Goal: Complete application form

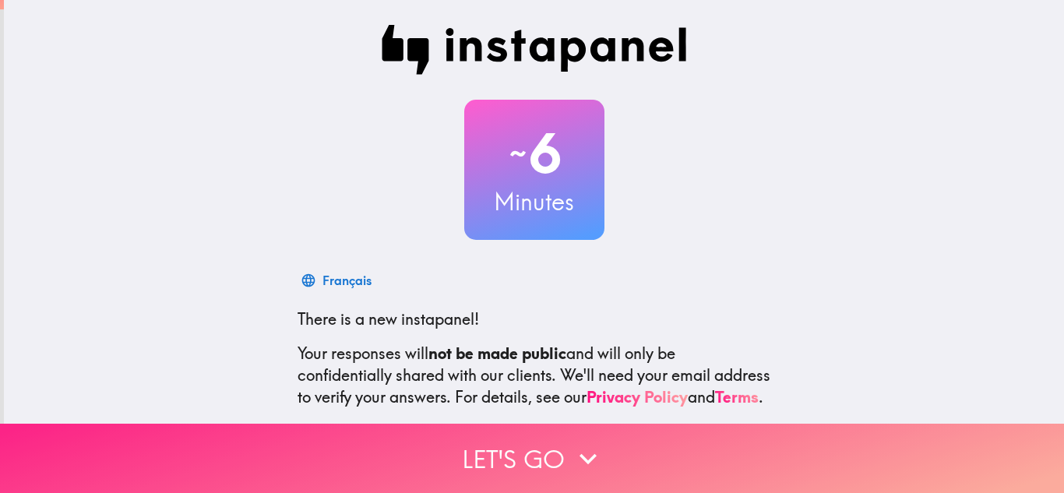
drag, startPoint x: 0, startPoint y: 0, endPoint x: 509, endPoint y: 426, distance: 663.8
click at [509, 426] on button "Let's go" at bounding box center [532, 458] width 1064 height 69
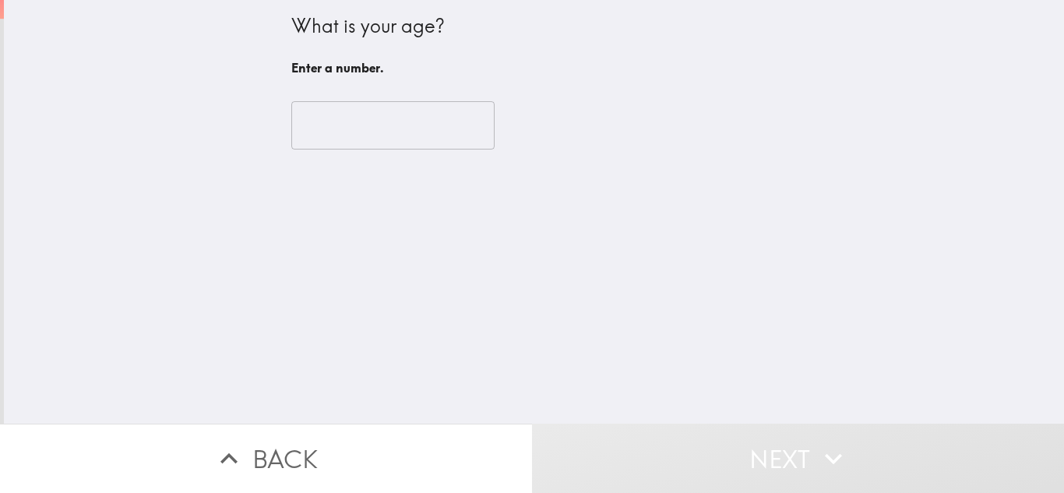
click at [343, 135] on input "number" at bounding box center [392, 125] width 203 height 48
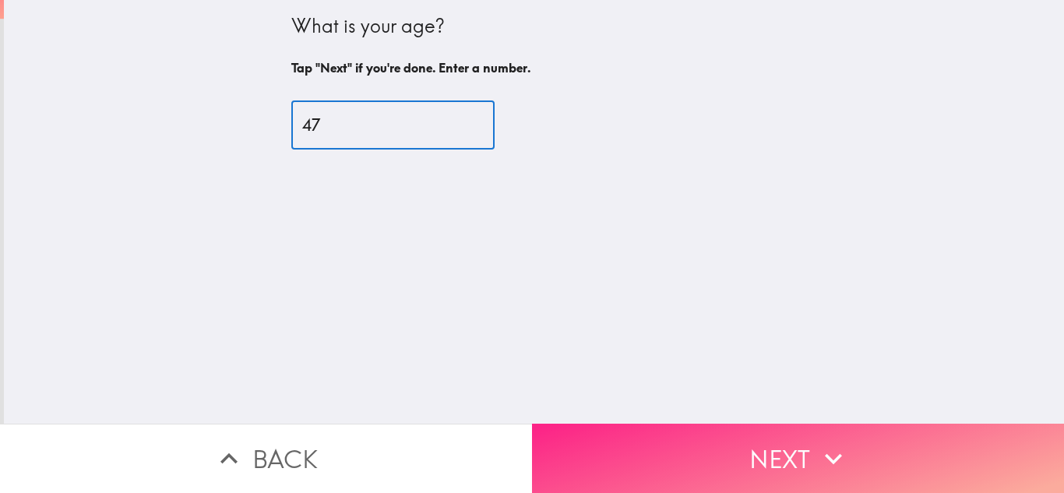
type input "47"
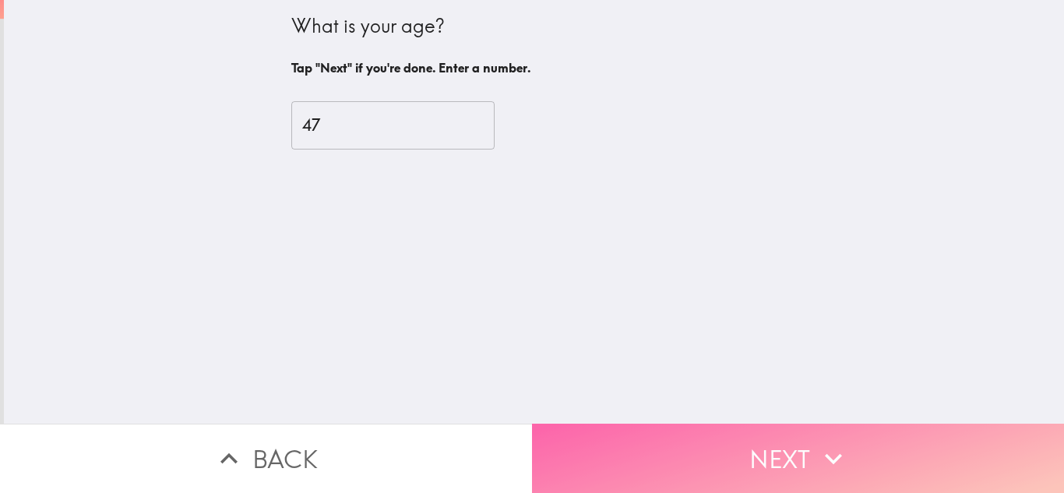
click at [727, 438] on button "Next" at bounding box center [798, 458] width 532 height 69
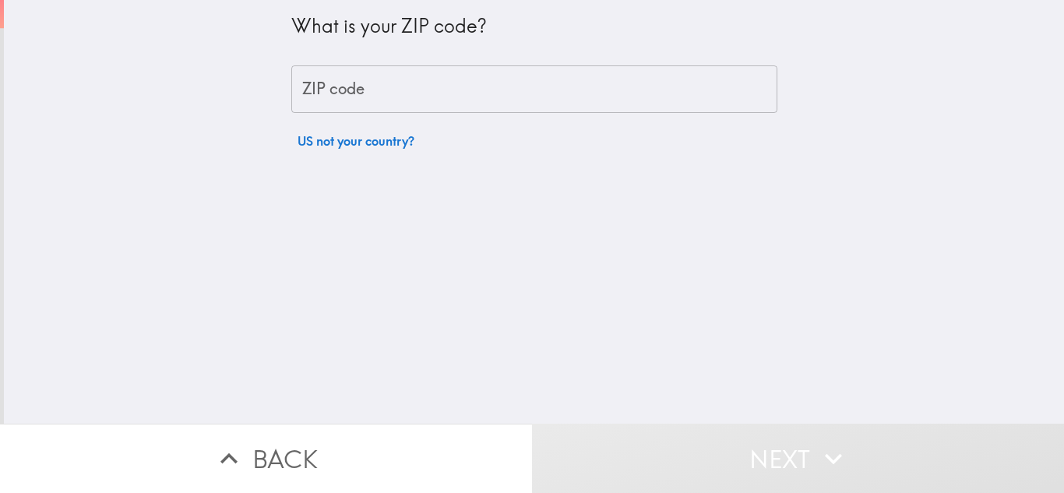
click at [333, 100] on input "ZIP code" at bounding box center [534, 89] width 486 height 48
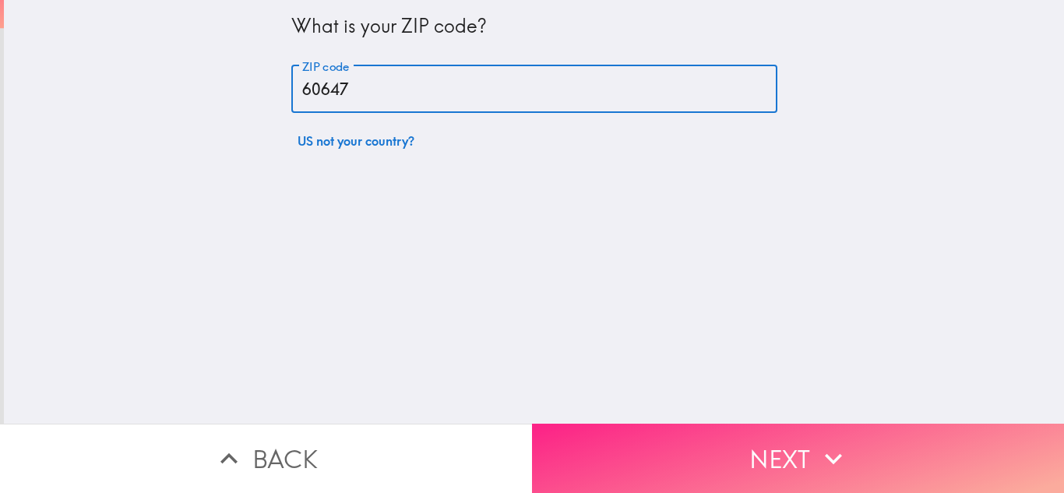
type input "60647"
click at [692, 455] on button "Next" at bounding box center [798, 458] width 532 height 69
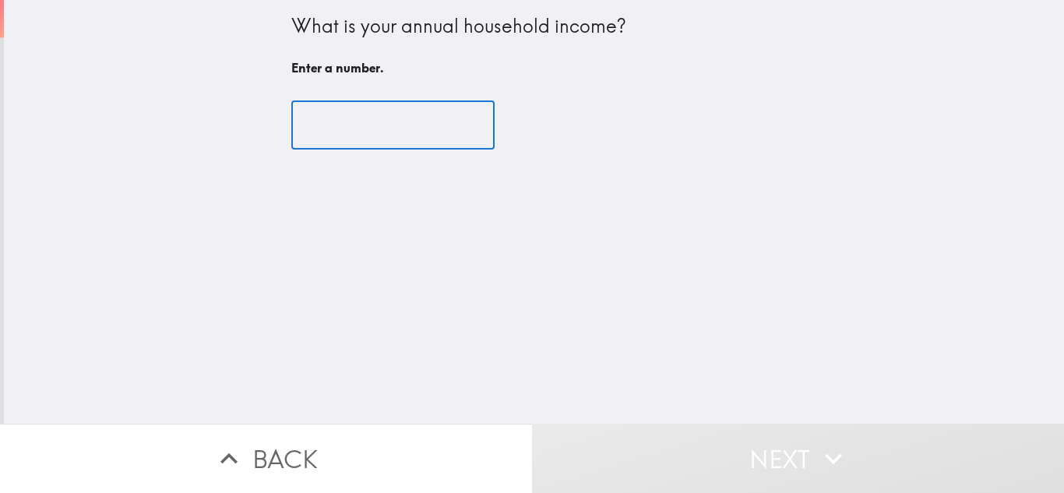
click at [341, 140] on input "number" at bounding box center [392, 125] width 203 height 48
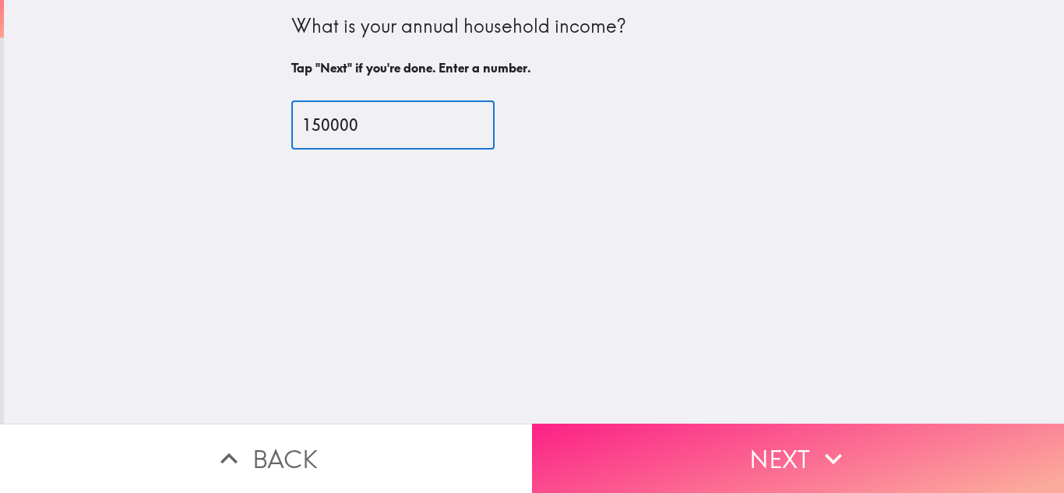
type input "150000"
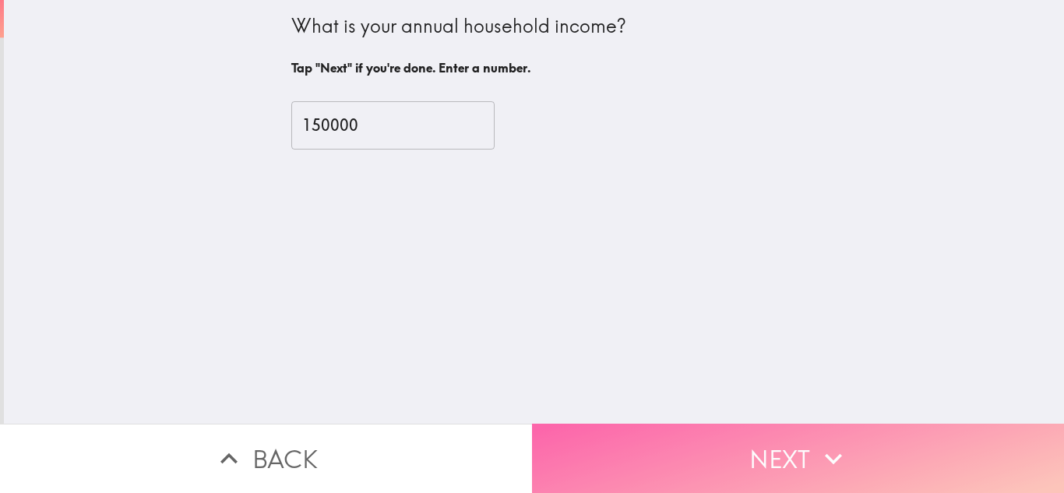
click at [704, 452] on button "Next" at bounding box center [798, 458] width 532 height 69
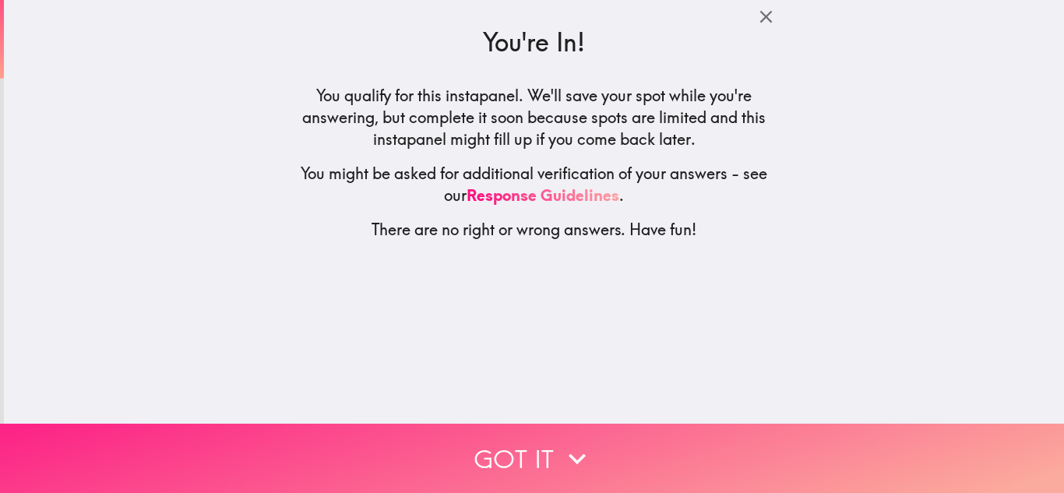
click at [569, 452] on icon "button" at bounding box center [577, 458] width 34 height 34
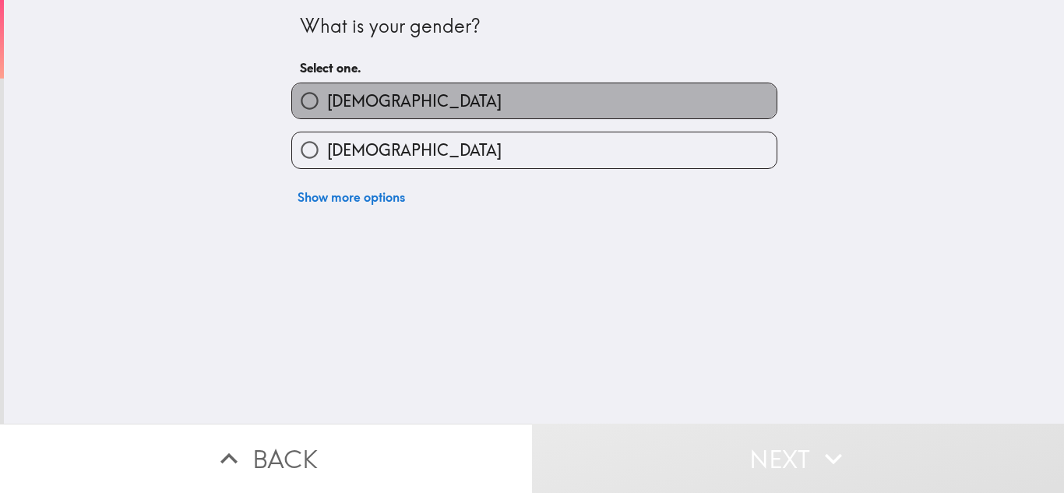
click at [360, 103] on label "[DEMOGRAPHIC_DATA]" at bounding box center [534, 100] width 484 height 35
click at [327, 103] on input "[DEMOGRAPHIC_DATA]" at bounding box center [309, 100] width 35 height 35
radio input "true"
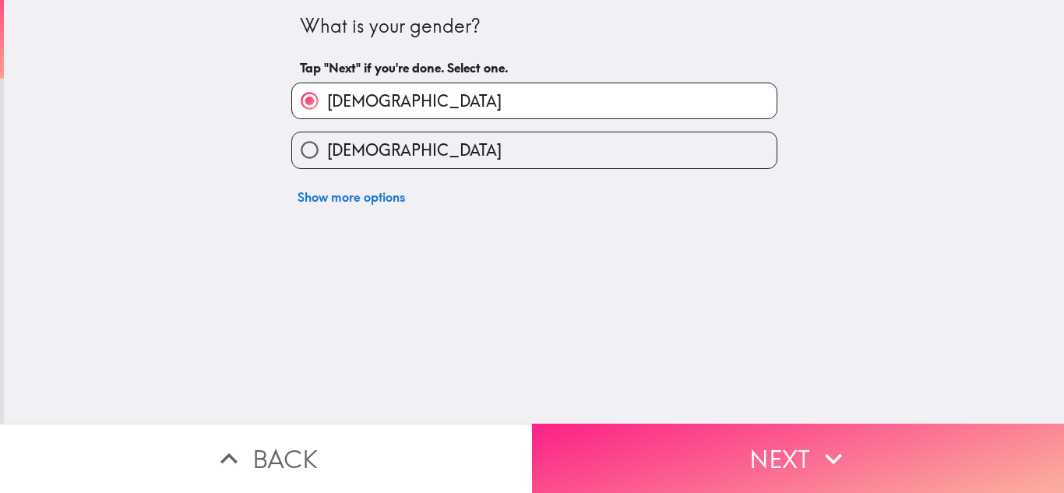
click at [586, 433] on button "Next" at bounding box center [798, 458] width 532 height 69
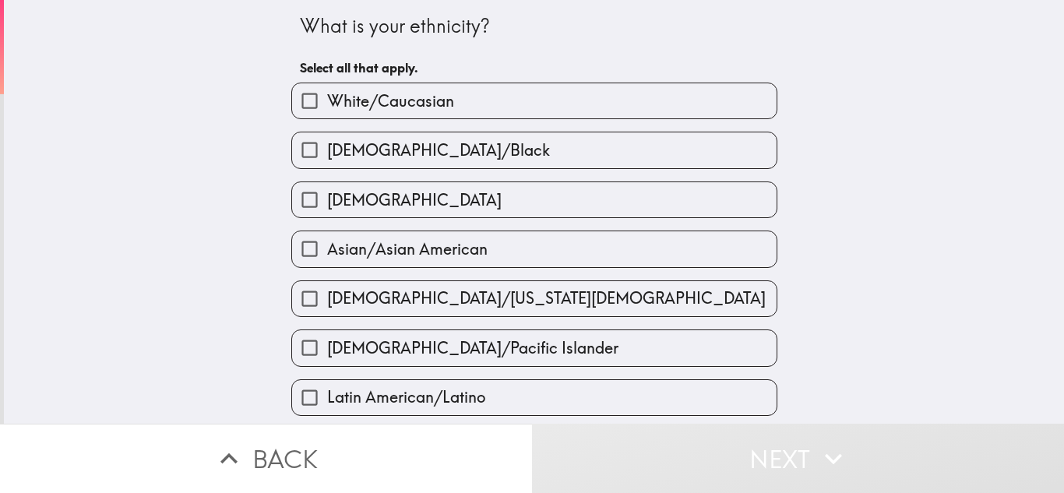
click at [403, 100] on span "White/Caucasian" at bounding box center [390, 101] width 127 height 22
click at [327, 100] on input "White/Caucasian" at bounding box center [309, 100] width 35 height 35
checkbox input "true"
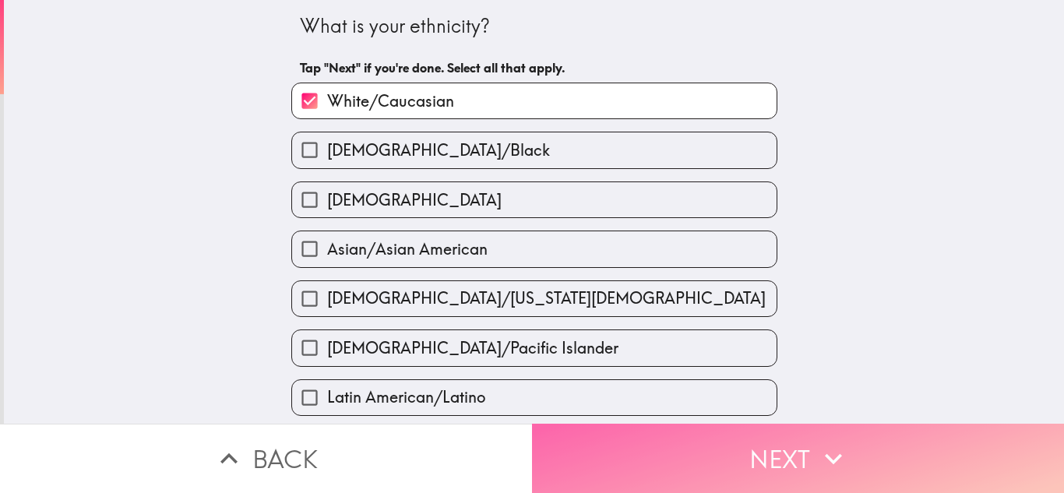
click at [605, 456] on button "Next" at bounding box center [798, 458] width 532 height 69
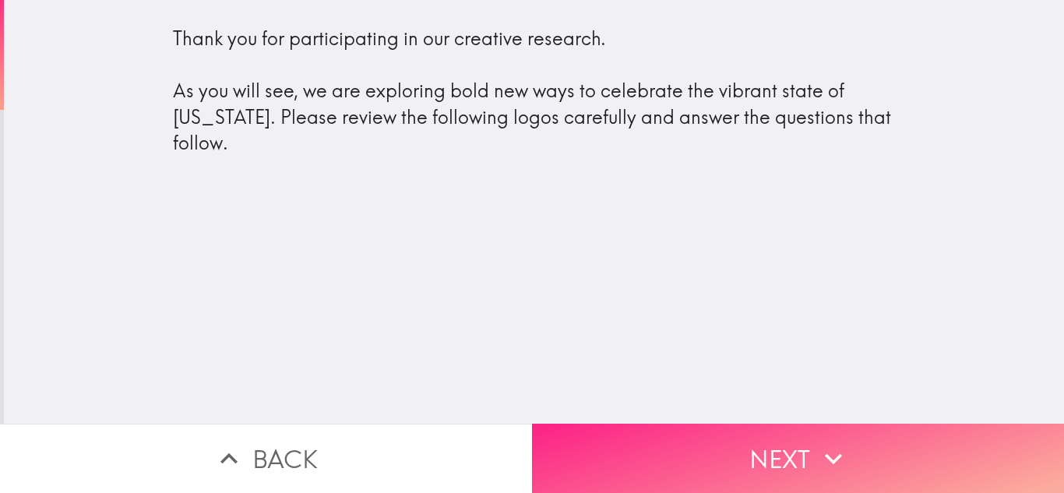
click at [634, 441] on button "Next" at bounding box center [798, 458] width 532 height 69
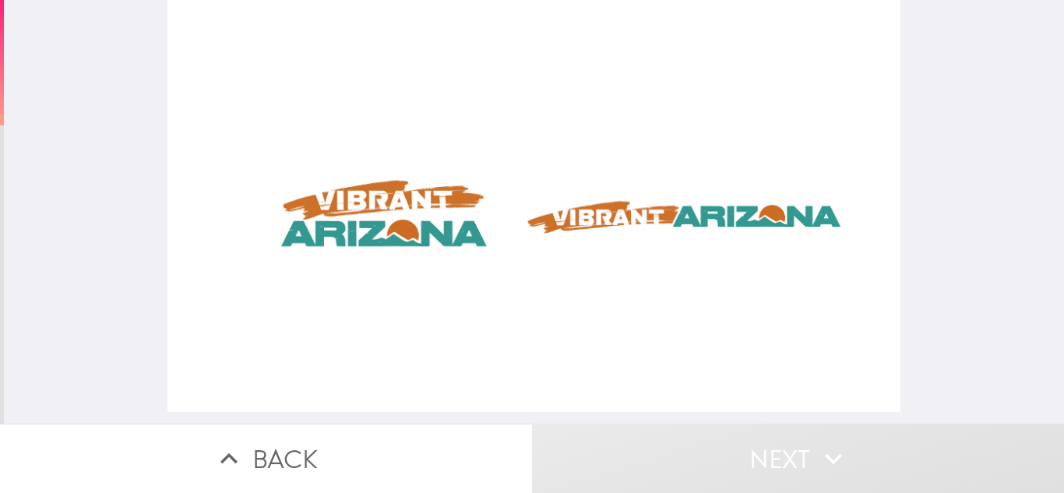
click at [591, 227] on div at bounding box center [533, 206] width 732 height 412
click at [431, 235] on div at bounding box center [533, 206] width 732 height 412
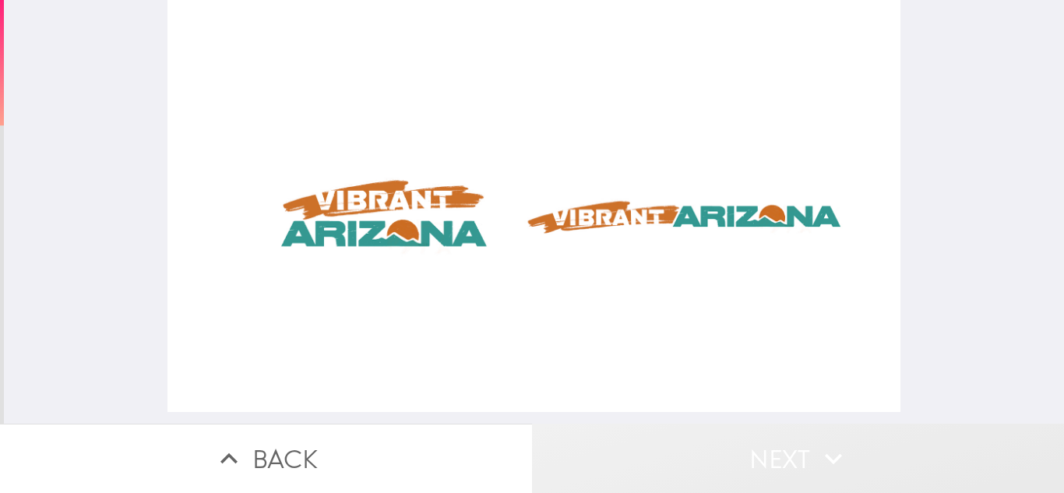
click at [684, 434] on button "Next" at bounding box center [798, 458] width 532 height 69
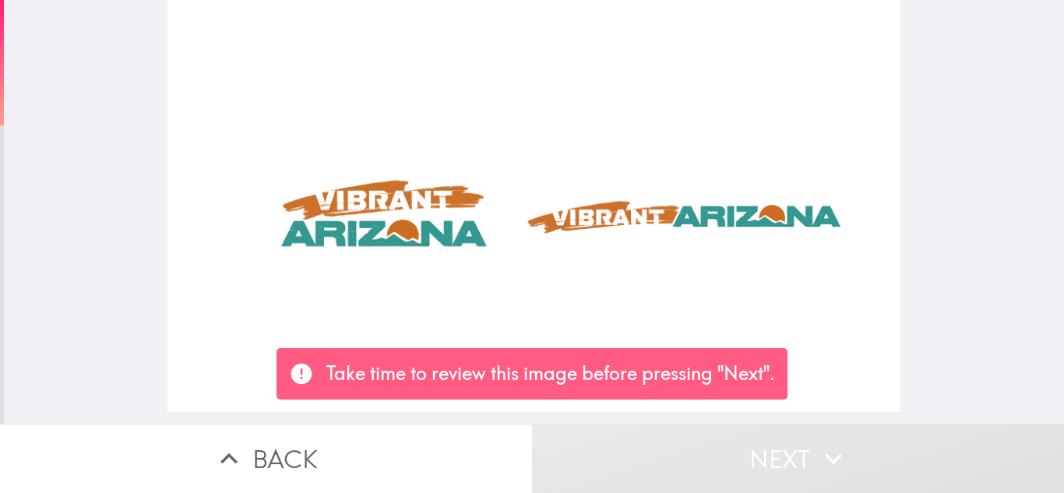
click at [404, 234] on div at bounding box center [533, 206] width 732 height 412
drag, startPoint x: 364, startPoint y: 218, endPoint x: 445, endPoint y: 212, distance: 82.0
click at [434, 213] on div at bounding box center [533, 206] width 732 height 412
click at [419, 188] on div at bounding box center [533, 206] width 732 height 412
click at [412, 142] on div at bounding box center [533, 206] width 732 height 412
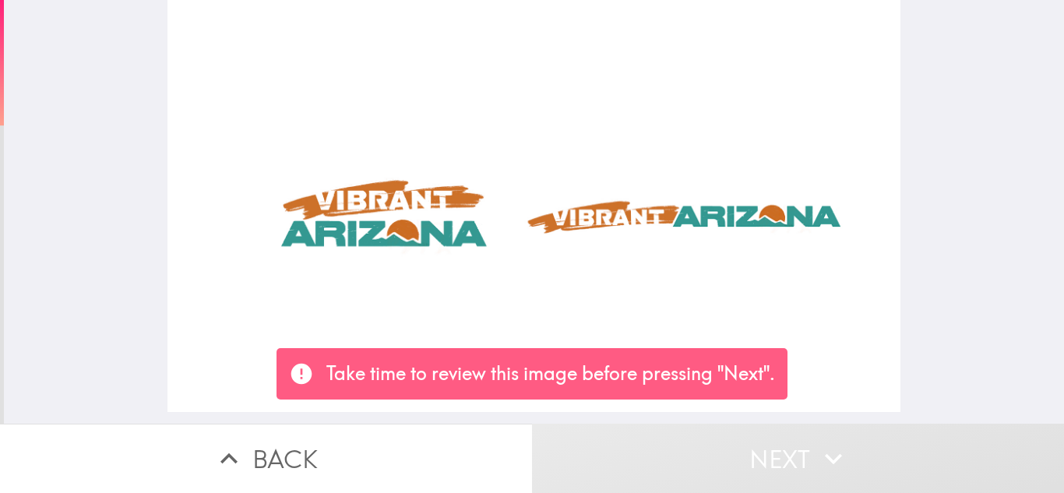
click at [403, 201] on div at bounding box center [533, 206] width 732 height 412
click at [389, 236] on div at bounding box center [533, 206] width 732 height 412
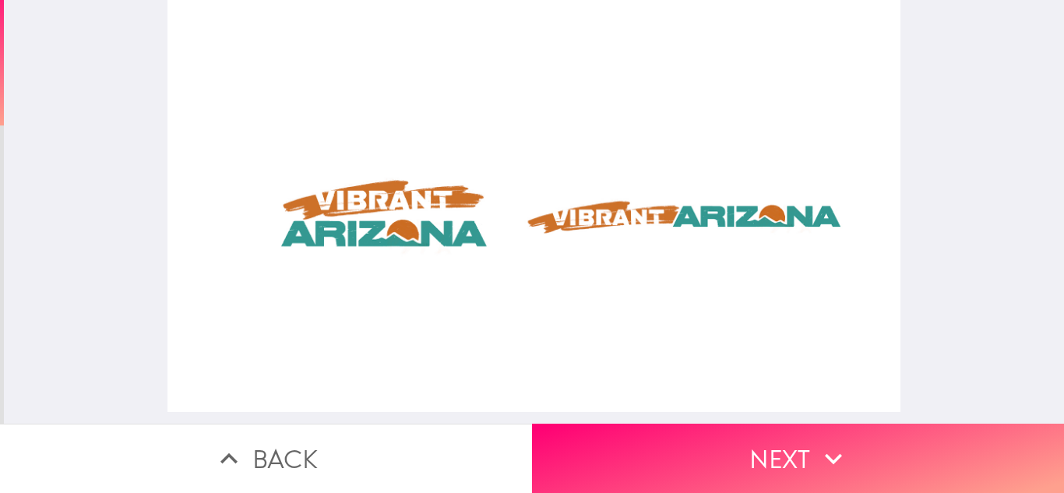
click at [390, 220] on div at bounding box center [533, 206] width 732 height 412
click at [391, 202] on div at bounding box center [533, 206] width 732 height 412
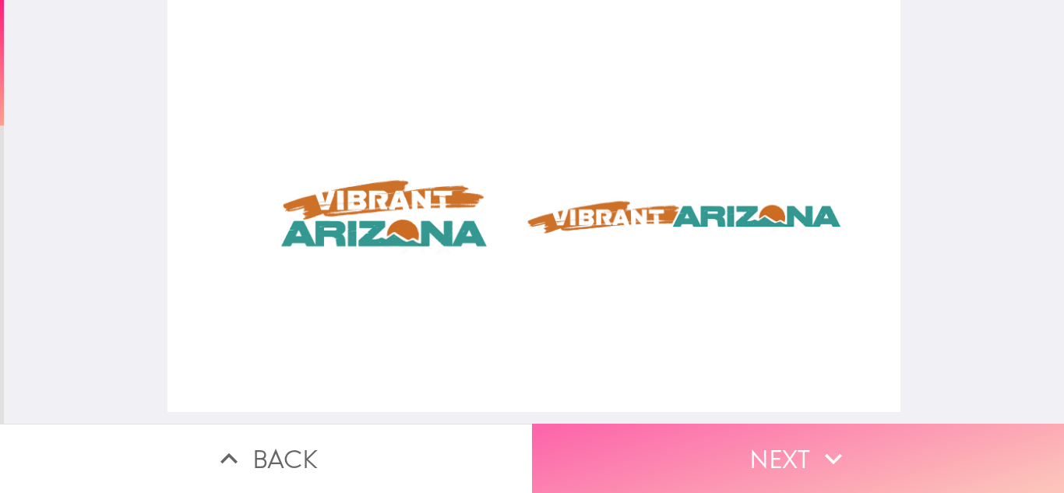
click at [610, 424] on button "Next" at bounding box center [798, 458] width 532 height 69
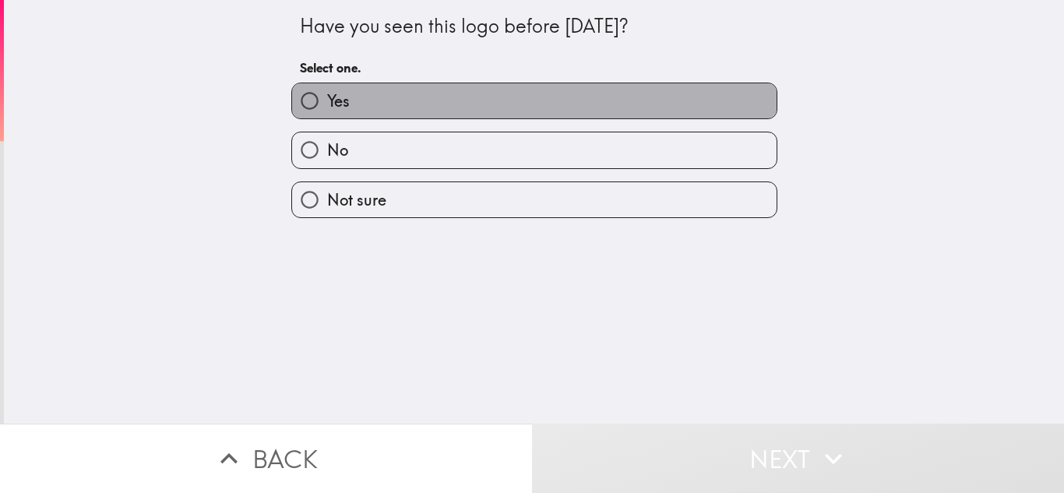
click at [341, 113] on label "Yes" at bounding box center [534, 100] width 484 height 35
click at [327, 113] on input "Yes" at bounding box center [309, 100] width 35 height 35
radio input "true"
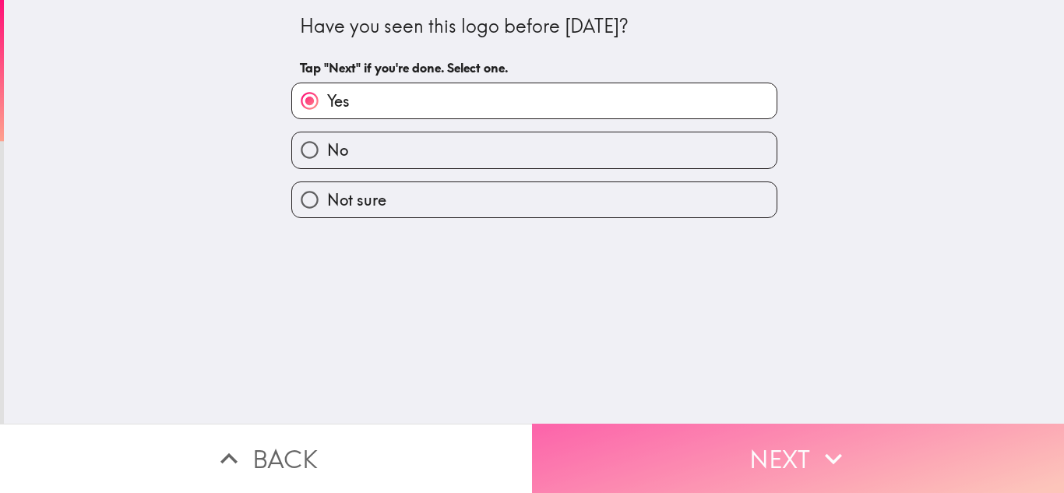
click at [723, 469] on button "Next" at bounding box center [798, 458] width 532 height 69
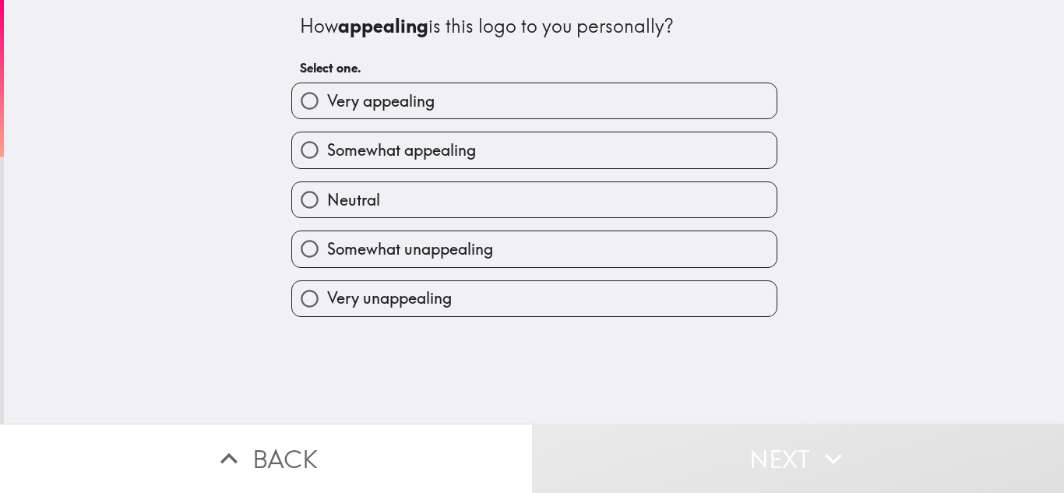
click at [365, 109] on span "Very appealing" at bounding box center [380, 101] width 107 height 22
click at [327, 109] on input "Very appealing" at bounding box center [309, 100] width 35 height 35
radio input "true"
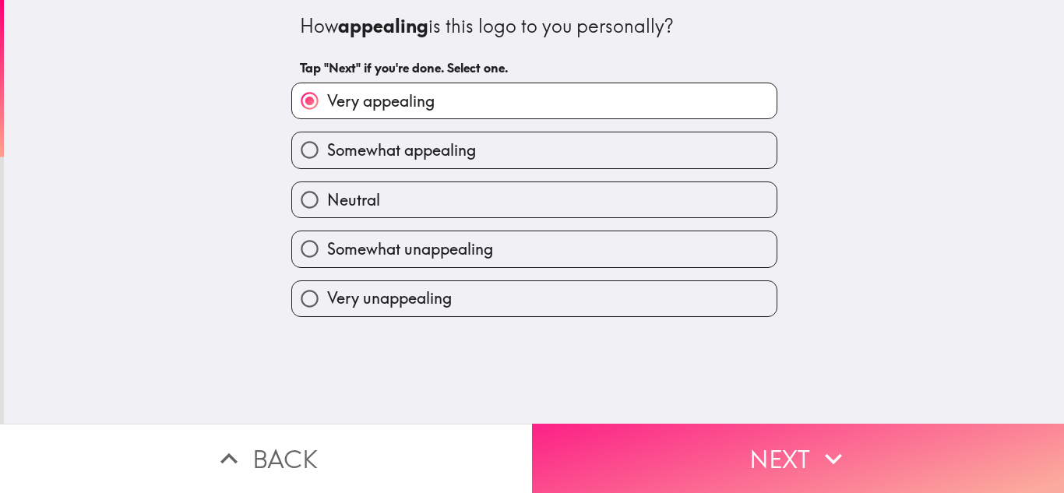
click at [642, 424] on button "Next" at bounding box center [798, 458] width 532 height 69
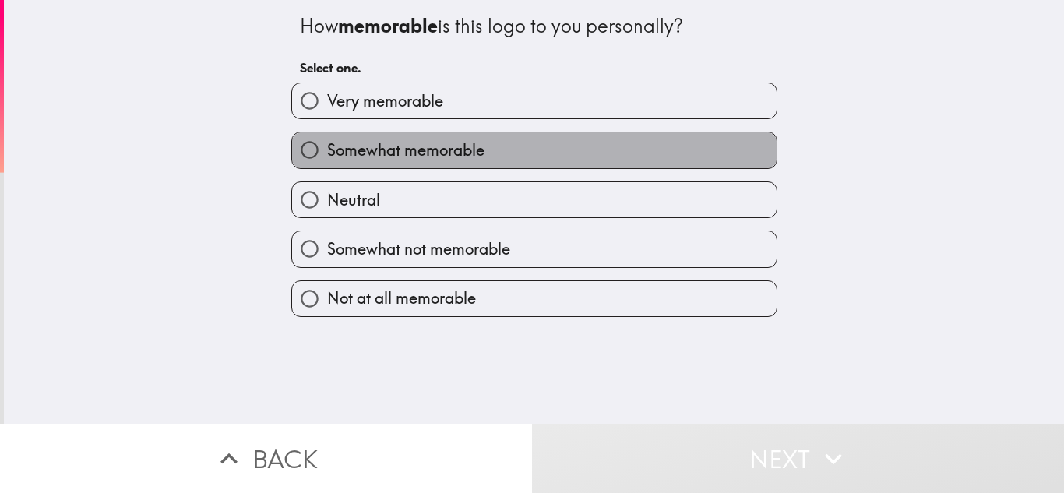
click at [408, 135] on label "Somewhat memorable" at bounding box center [534, 149] width 484 height 35
click at [327, 135] on input "Somewhat memorable" at bounding box center [309, 149] width 35 height 35
radio input "true"
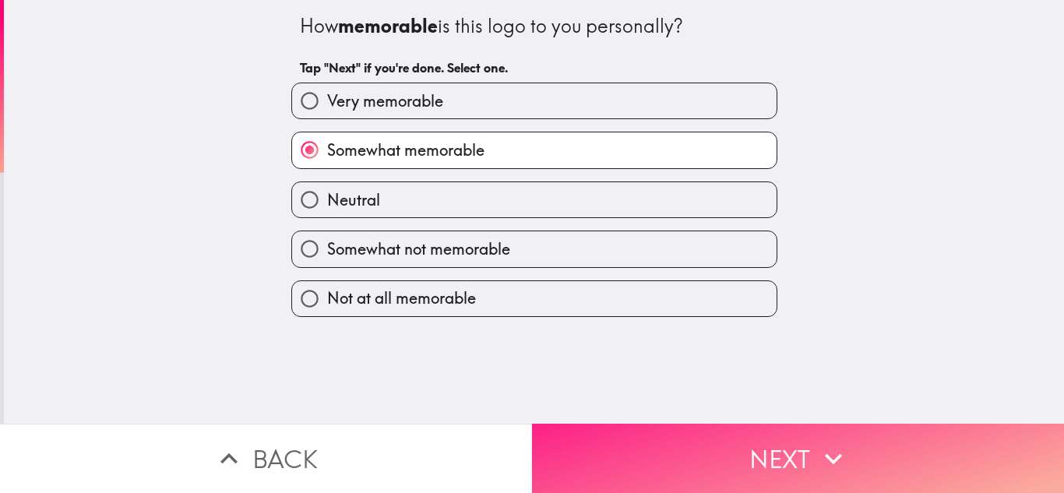
click at [702, 431] on button "Next" at bounding box center [798, 458] width 532 height 69
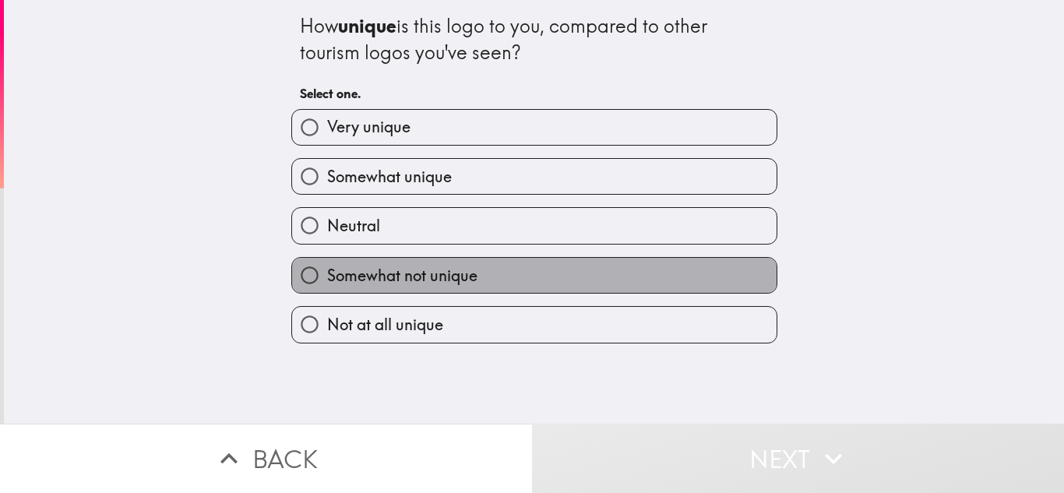
click at [389, 260] on label "Somewhat not unique" at bounding box center [534, 275] width 484 height 35
click at [327, 260] on input "Somewhat not unique" at bounding box center [309, 275] width 35 height 35
radio input "true"
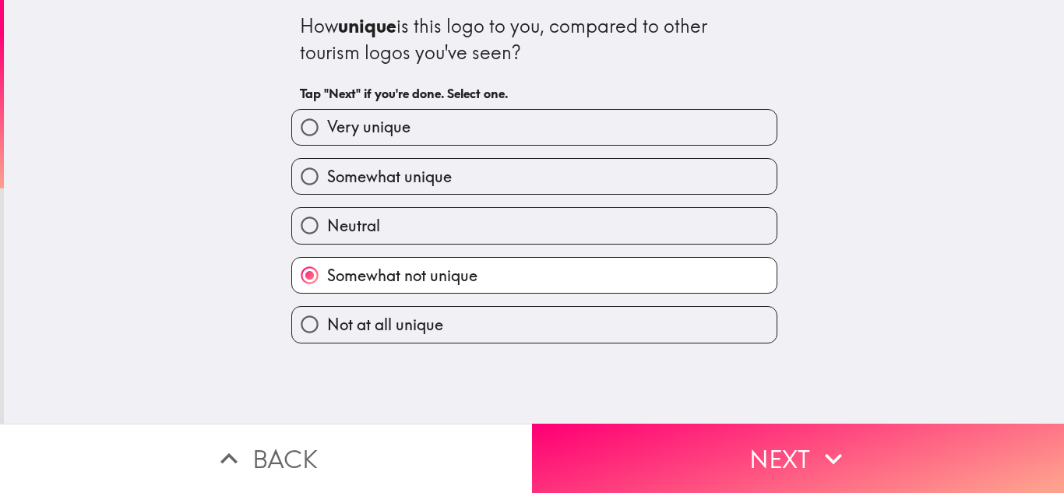
click at [428, 226] on label "Neutral" at bounding box center [534, 225] width 484 height 35
click at [327, 226] on input "Neutral" at bounding box center [309, 225] width 35 height 35
radio input "true"
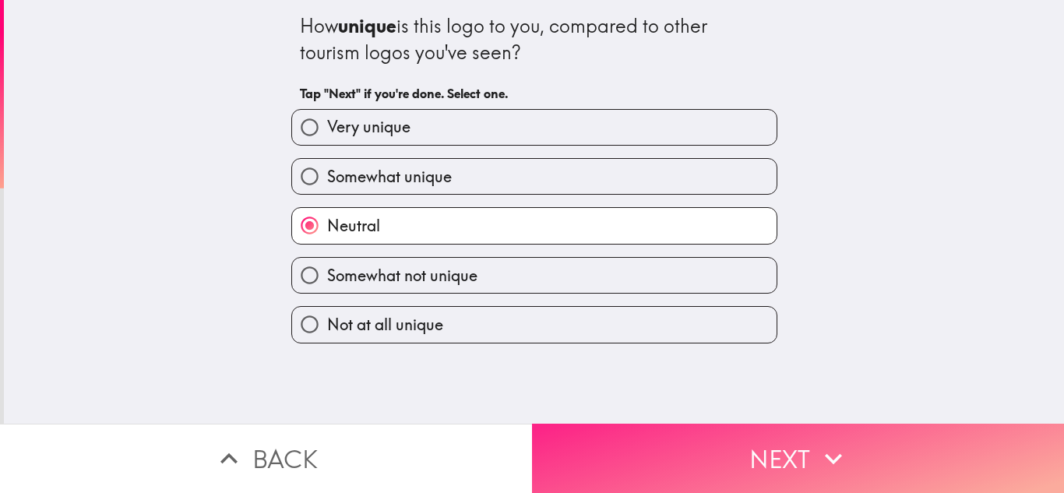
click at [707, 438] on button "Next" at bounding box center [798, 458] width 532 height 69
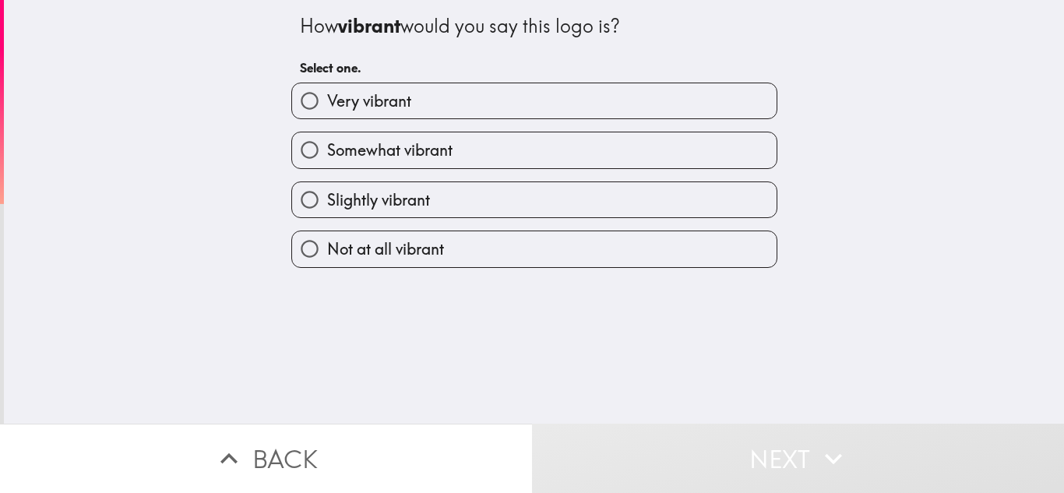
click at [426, 156] on span "Somewhat vibrant" at bounding box center [389, 150] width 125 height 22
click at [327, 156] on input "Somewhat vibrant" at bounding box center [309, 149] width 35 height 35
radio input "true"
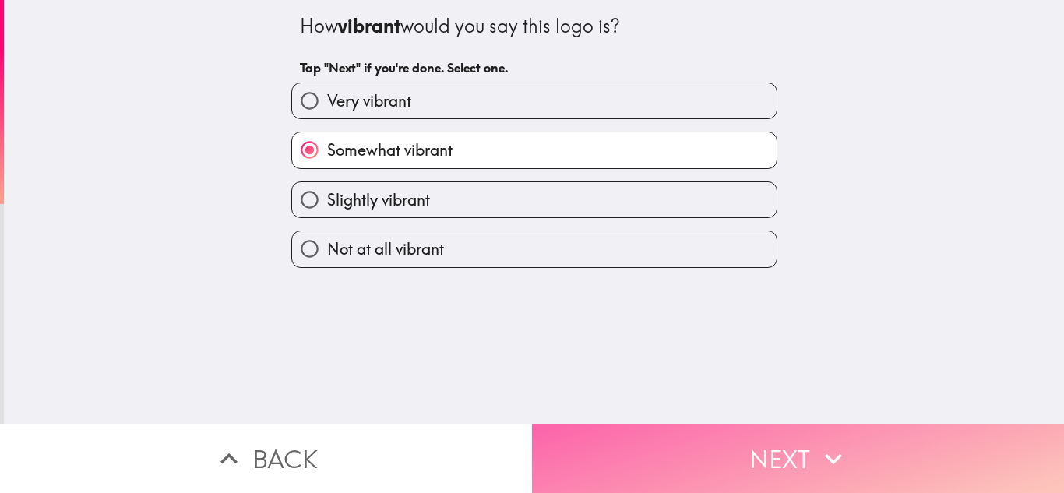
click at [669, 431] on button "Next" at bounding box center [798, 458] width 532 height 69
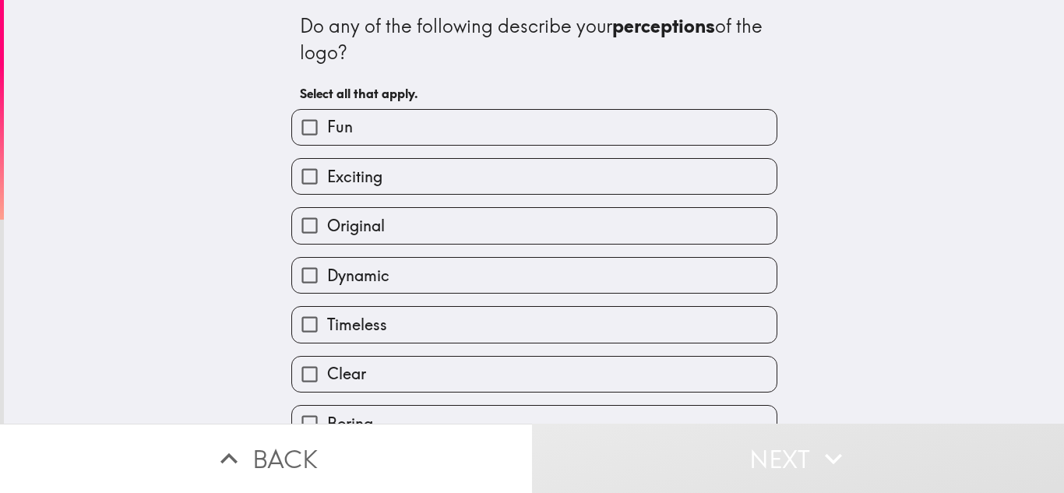
click at [389, 174] on label "Exciting" at bounding box center [534, 176] width 484 height 35
click at [327, 174] on input "Exciting" at bounding box center [309, 176] width 35 height 35
checkbox input "true"
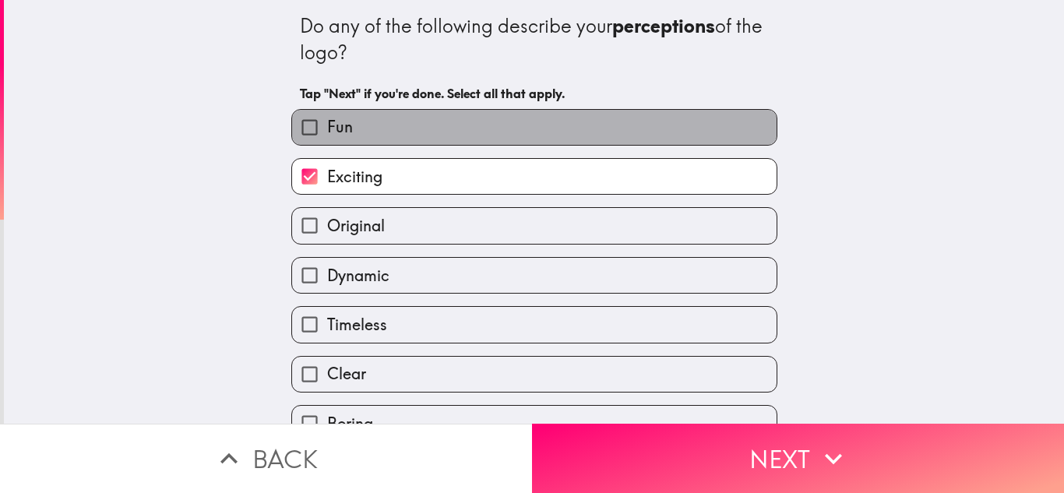
click at [371, 130] on label "Fun" at bounding box center [534, 127] width 484 height 35
click at [327, 130] on input "Fun" at bounding box center [309, 127] width 35 height 35
checkbox input "true"
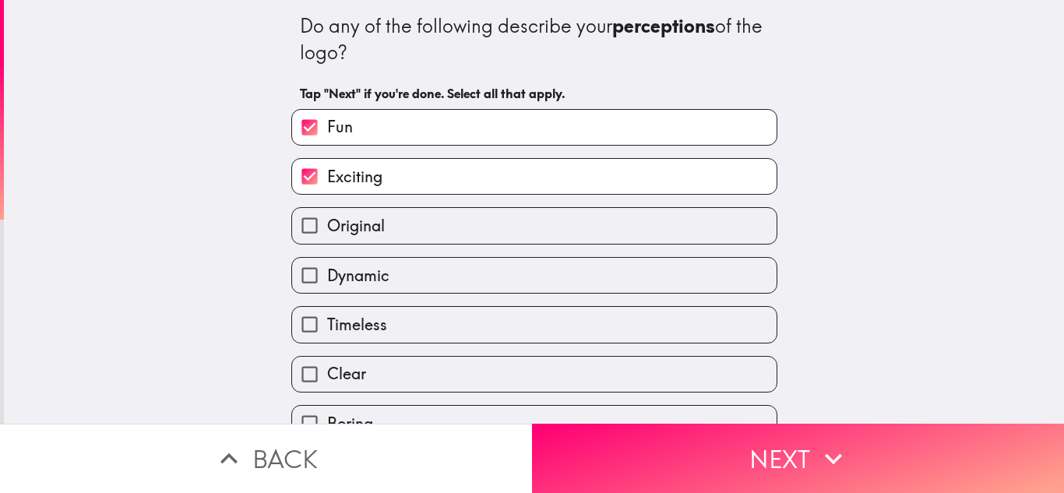
click at [403, 270] on label "Dynamic" at bounding box center [534, 275] width 484 height 35
click at [327, 270] on input "Dynamic" at bounding box center [309, 275] width 35 height 35
checkbox input "true"
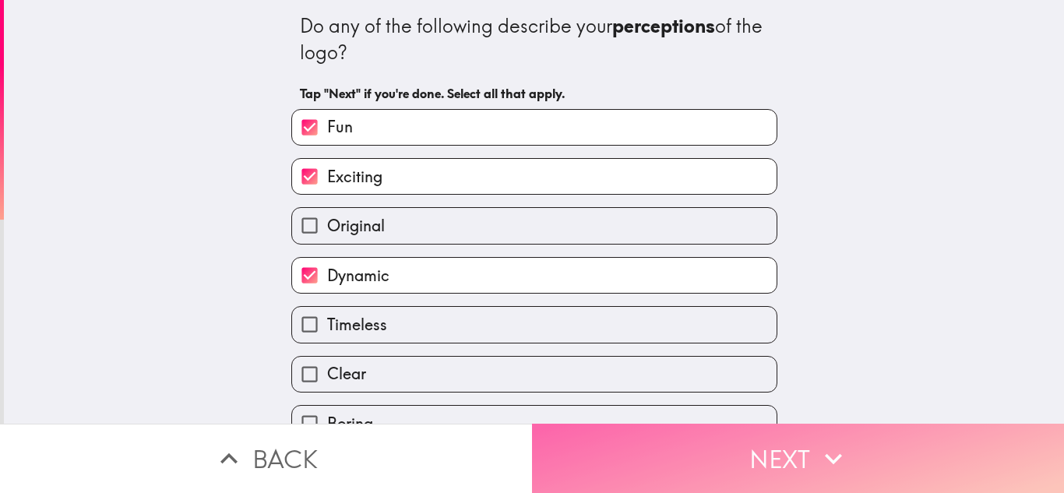
click at [621, 437] on button "Next" at bounding box center [798, 458] width 532 height 69
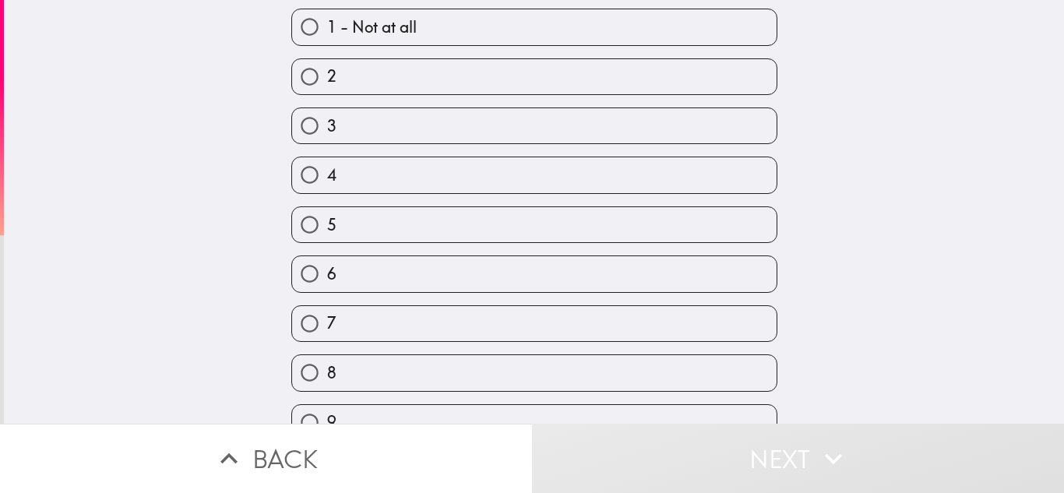
scroll to position [204, 0]
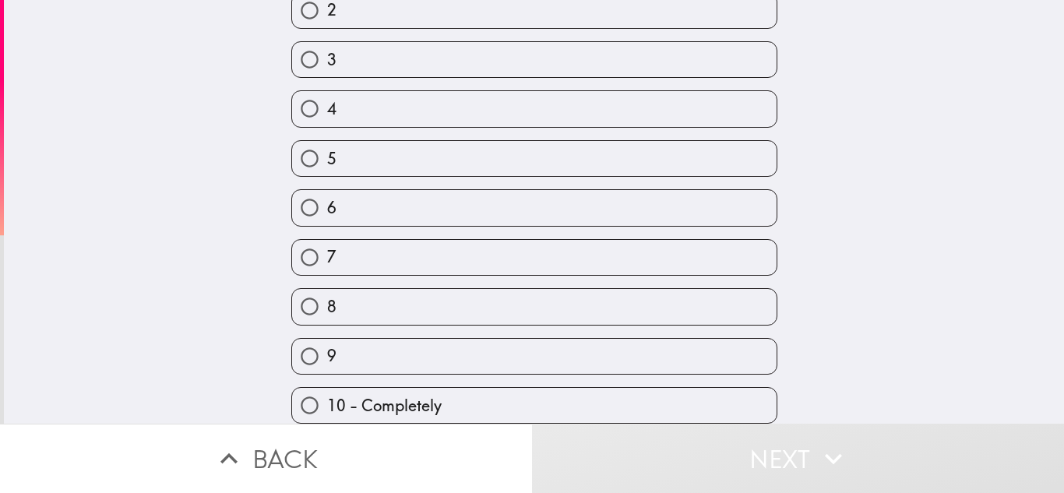
click at [342, 339] on label "9" at bounding box center [534, 356] width 484 height 35
click at [327, 339] on input "9" at bounding box center [309, 356] width 35 height 35
radio input "true"
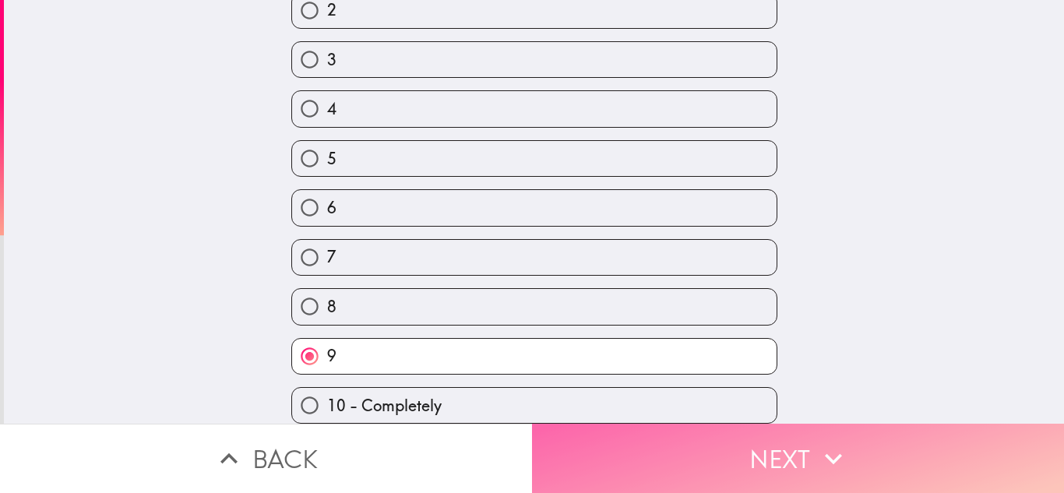
click at [685, 441] on button "Next" at bounding box center [798, 458] width 532 height 69
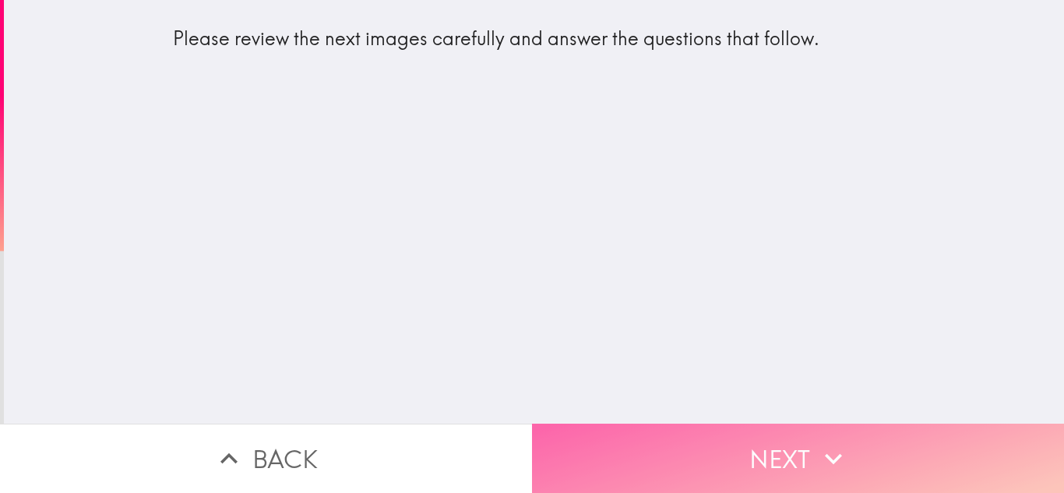
click at [670, 436] on button "Next" at bounding box center [798, 458] width 532 height 69
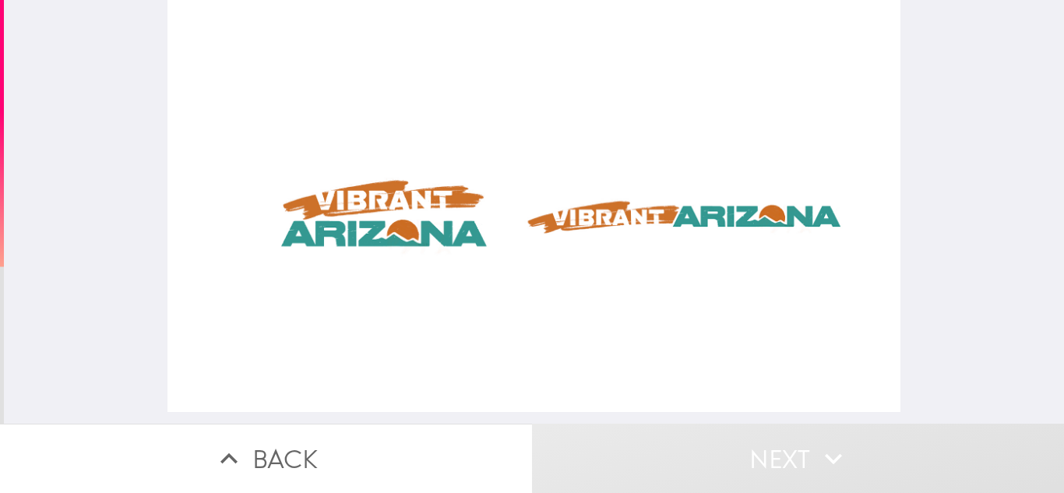
click at [634, 207] on div at bounding box center [533, 206] width 732 height 412
click at [635, 207] on div at bounding box center [533, 206] width 732 height 412
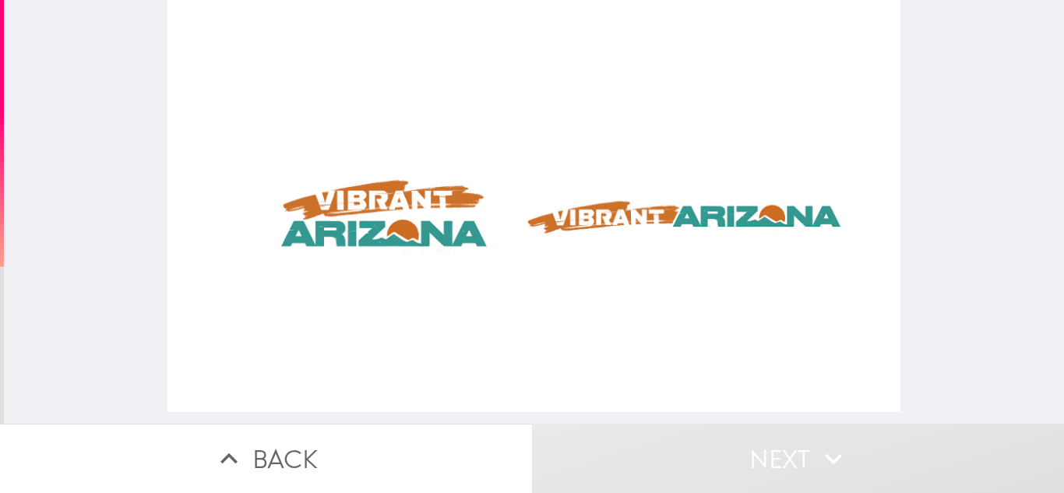
click at [635, 207] on div at bounding box center [533, 206] width 732 height 412
click at [463, 216] on div at bounding box center [533, 206] width 732 height 412
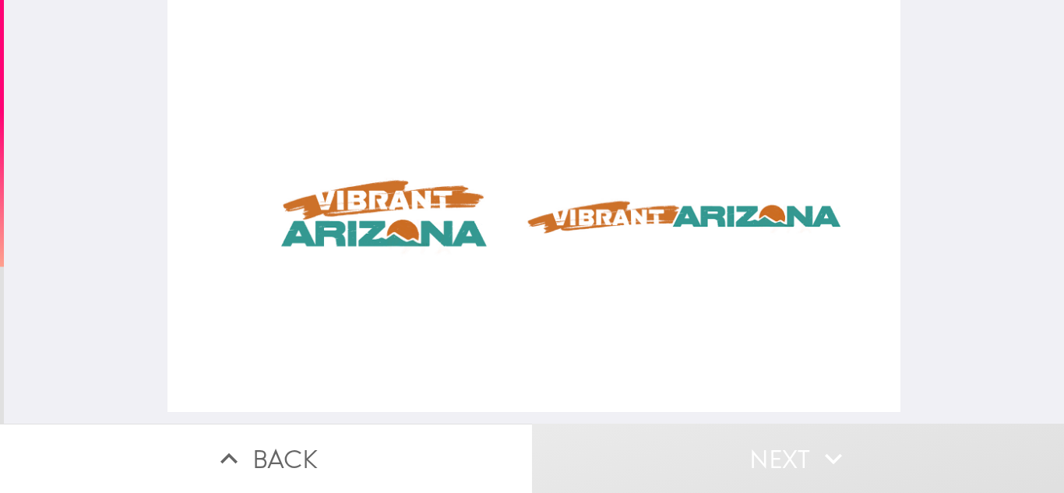
click at [575, 227] on div at bounding box center [533, 206] width 732 height 412
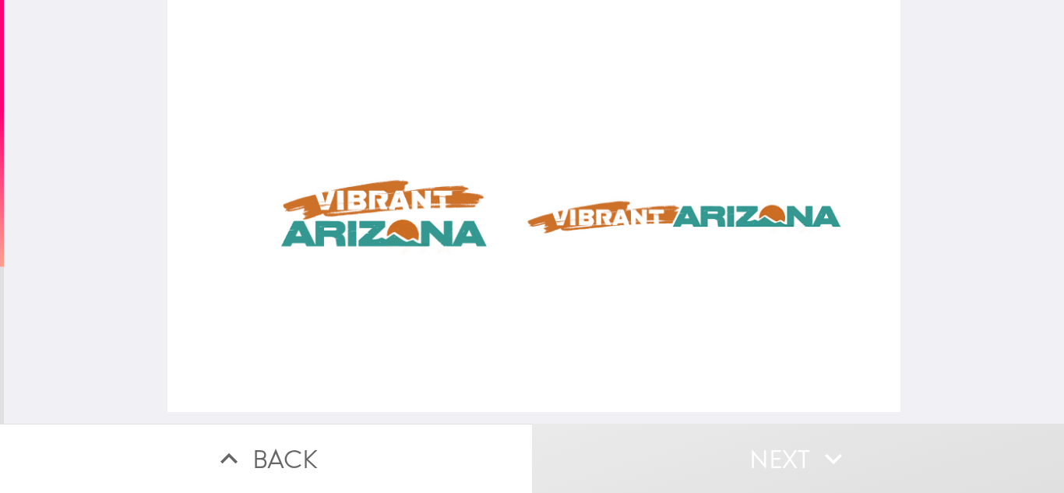
click at [575, 227] on div at bounding box center [533, 206] width 732 height 412
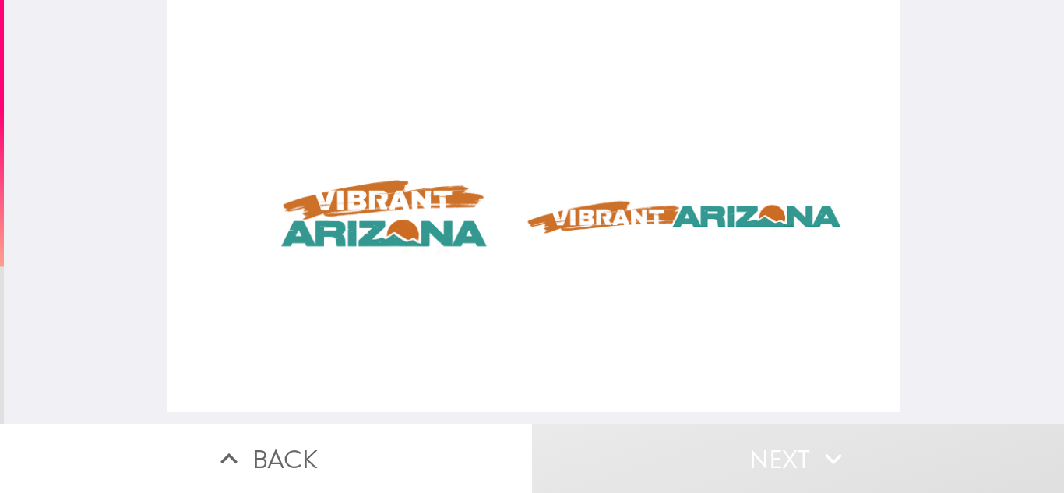
click at [575, 227] on div at bounding box center [533, 206] width 732 height 412
click at [574, 227] on div at bounding box center [533, 206] width 732 height 412
click at [573, 227] on div at bounding box center [533, 206] width 732 height 412
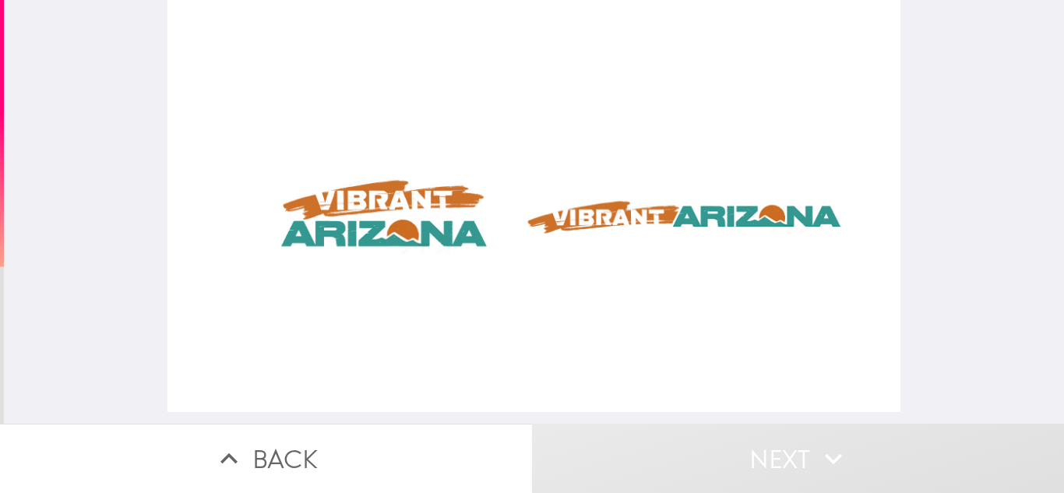
click at [573, 227] on div at bounding box center [533, 206] width 732 height 412
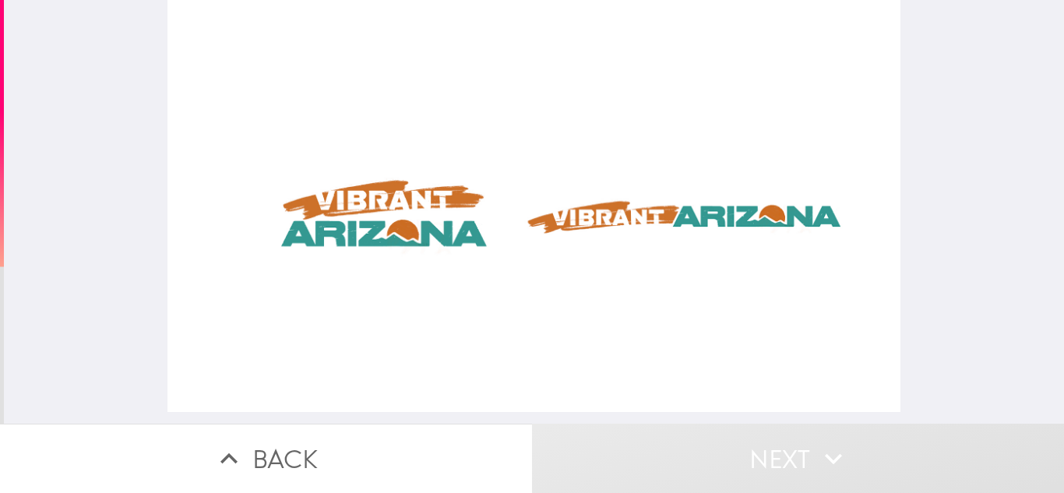
click at [573, 227] on div at bounding box center [533, 206] width 732 height 412
click at [429, 220] on div at bounding box center [533, 206] width 732 height 412
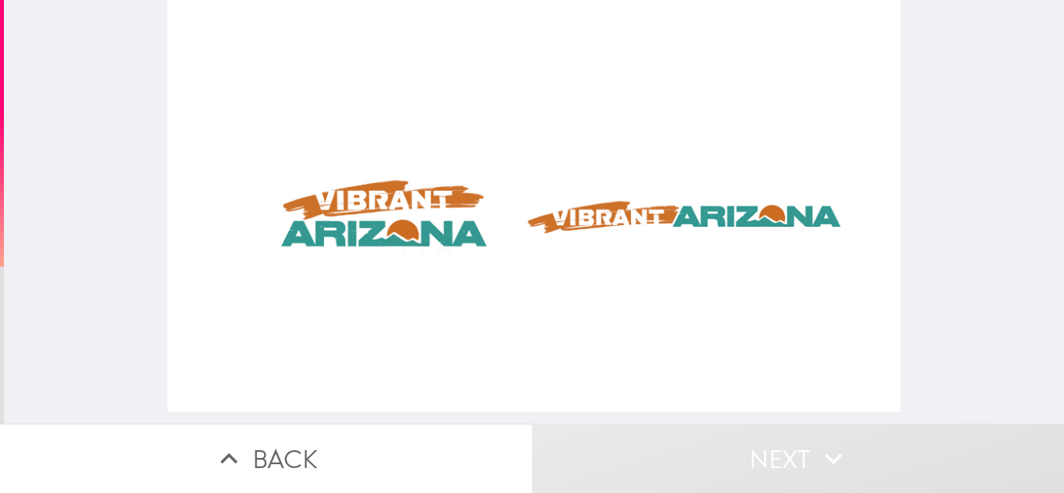
click at [429, 220] on div at bounding box center [533, 206] width 732 height 412
click at [422, 218] on div at bounding box center [533, 206] width 732 height 412
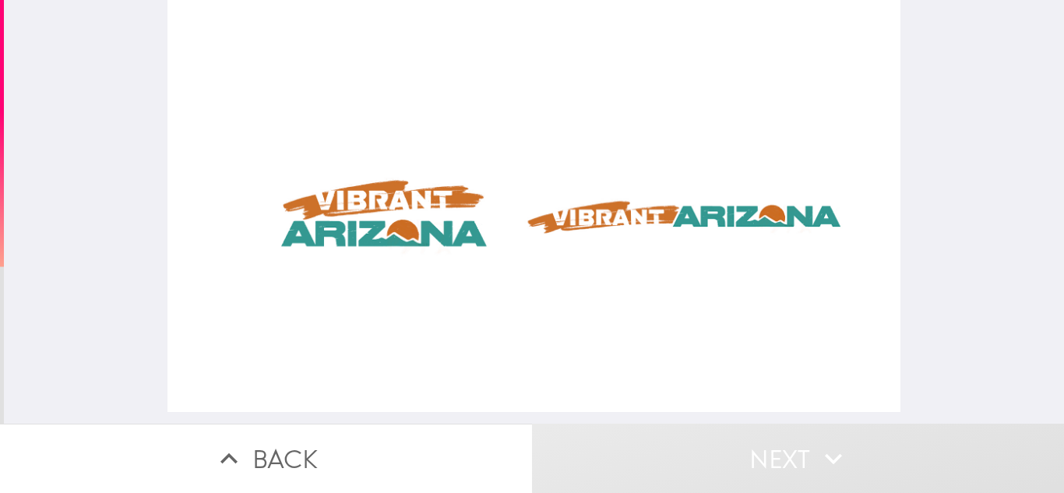
click at [422, 218] on div at bounding box center [533, 206] width 732 height 412
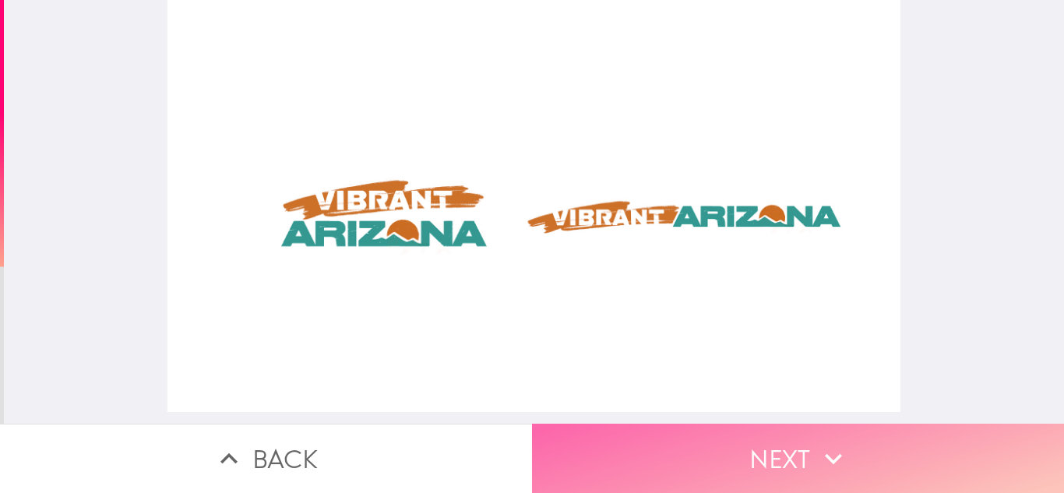
click at [642, 441] on button "Next" at bounding box center [798, 458] width 532 height 69
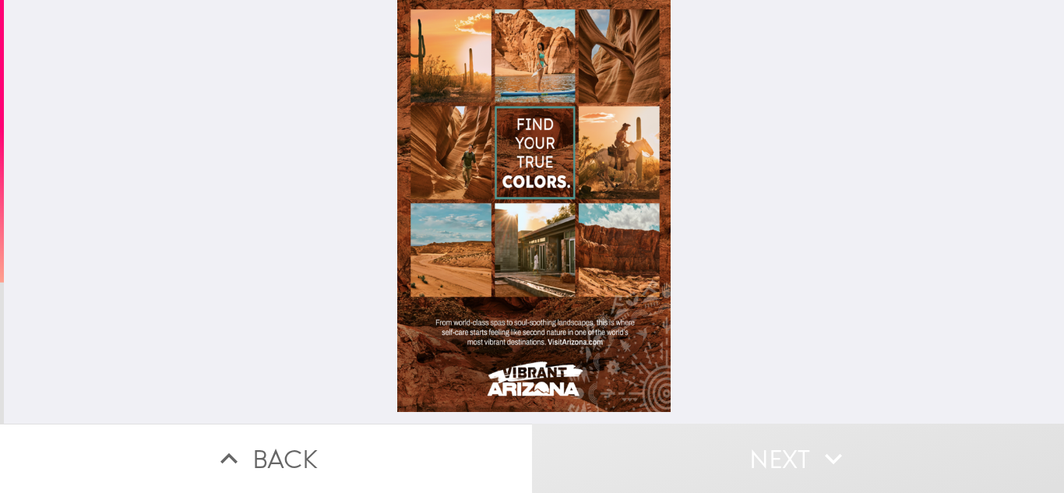
click at [599, 248] on div at bounding box center [534, 206] width 274 height 412
click at [500, 167] on div at bounding box center [534, 206] width 274 height 412
click at [559, 118] on div at bounding box center [534, 206] width 274 height 412
click at [614, 244] on div at bounding box center [534, 206] width 274 height 412
click at [613, 243] on div at bounding box center [534, 206] width 274 height 412
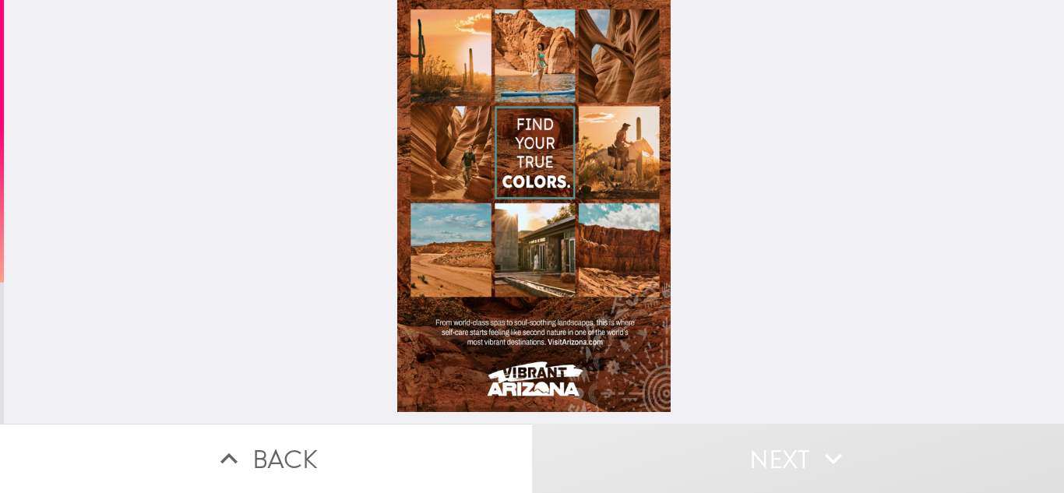
click at [612, 241] on div at bounding box center [534, 206] width 274 height 412
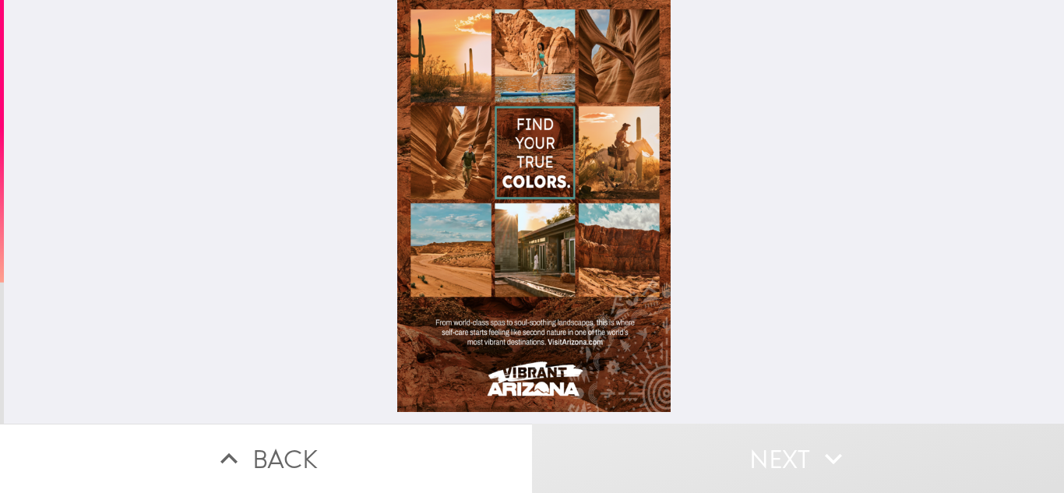
click at [612, 240] on div at bounding box center [534, 206] width 274 height 412
click at [612, 238] on div at bounding box center [534, 206] width 274 height 412
click at [743, 424] on button "Next" at bounding box center [798, 458] width 532 height 69
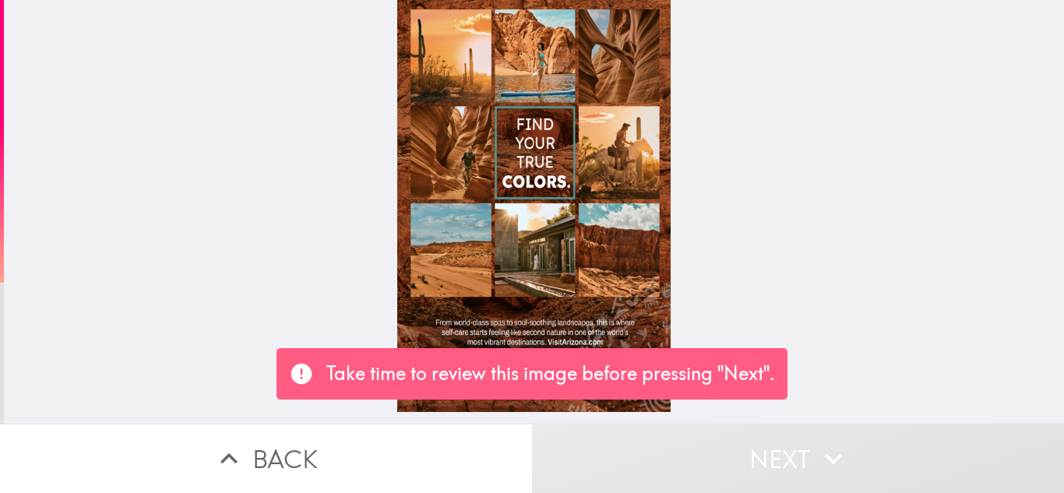
click at [727, 445] on button "Next" at bounding box center [798, 458] width 532 height 69
click at [595, 261] on div at bounding box center [534, 206] width 274 height 412
click at [572, 260] on div at bounding box center [534, 206] width 274 height 412
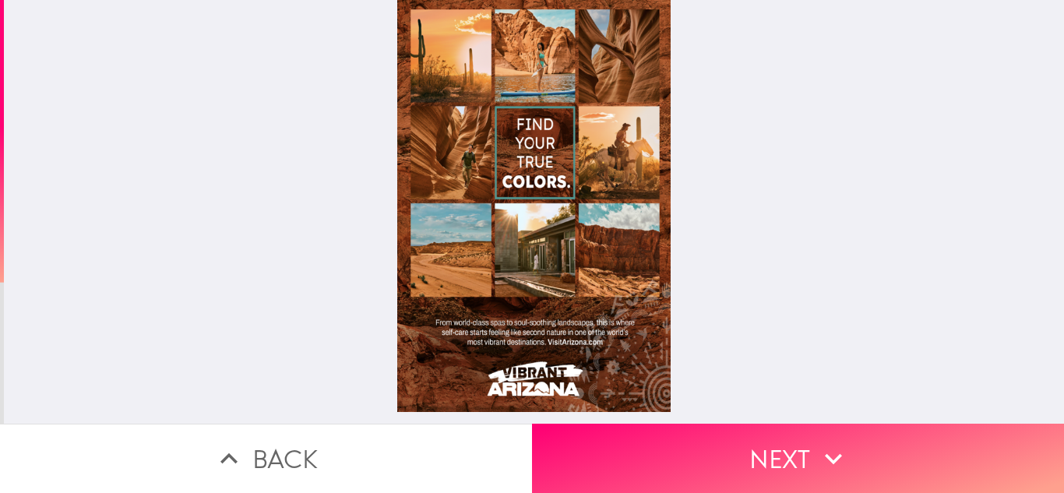
click at [462, 306] on div at bounding box center [534, 206] width 274 height 412
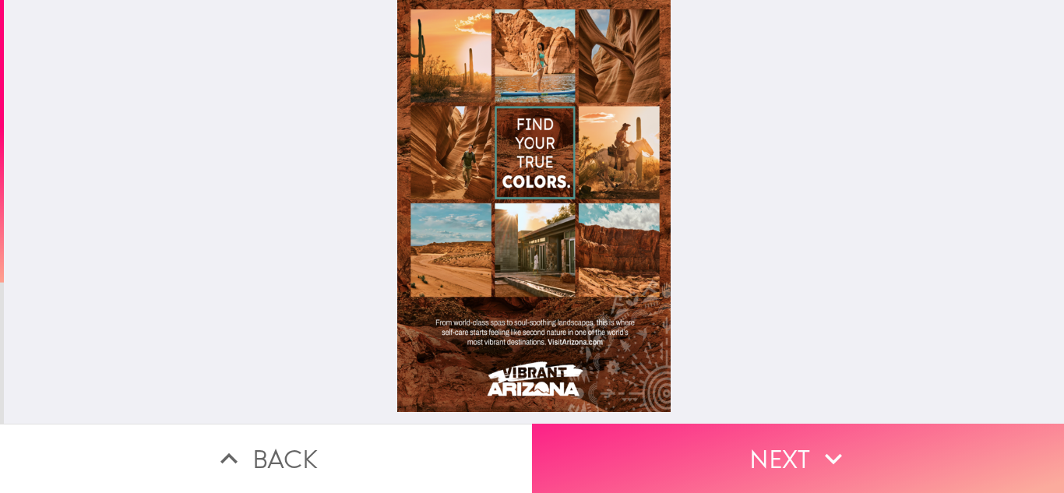
click at [687, 432] on button "Next" at bounding box center [798, 458] width 532 height 69
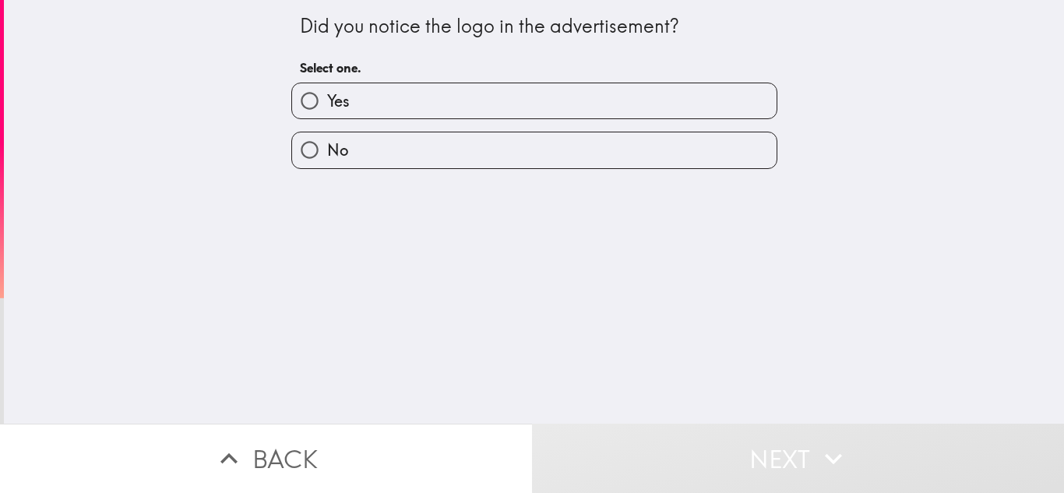
click at [377, 96] on label "Yes" at bounding box center [534, 100] width 484 height 35
click at [327, 96] on input "Yes" at bounding box center [309, 100] width 35 height 35
radio input "true"
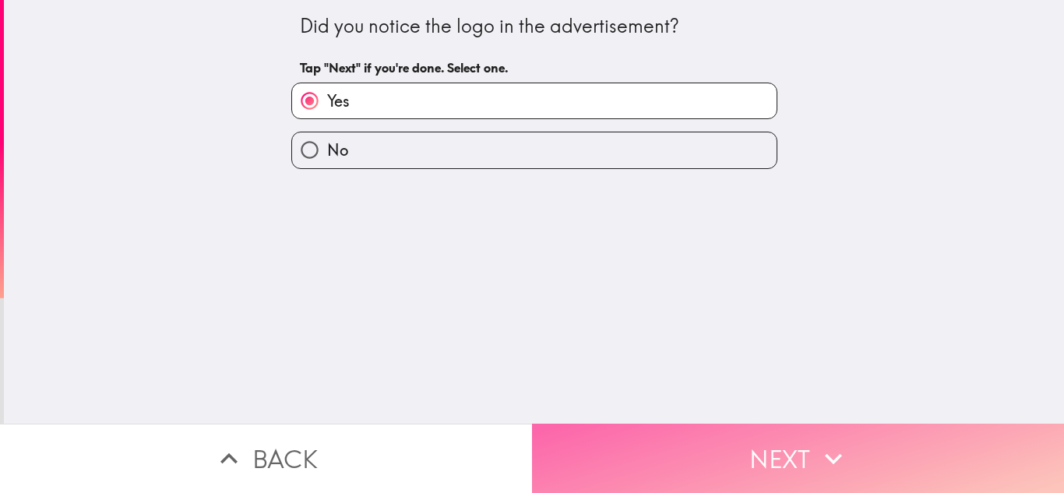
click at [646, 445] on button "Next" at bounding box center [798, 458] width 532 height 69
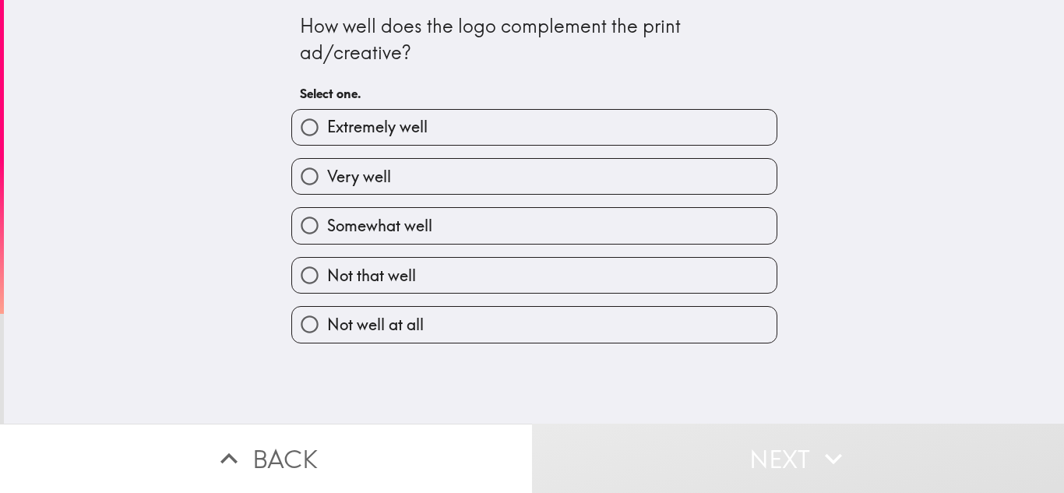
click at [379, 155] on div "Very well" at bounding box center [528, 170] width 498 height 49
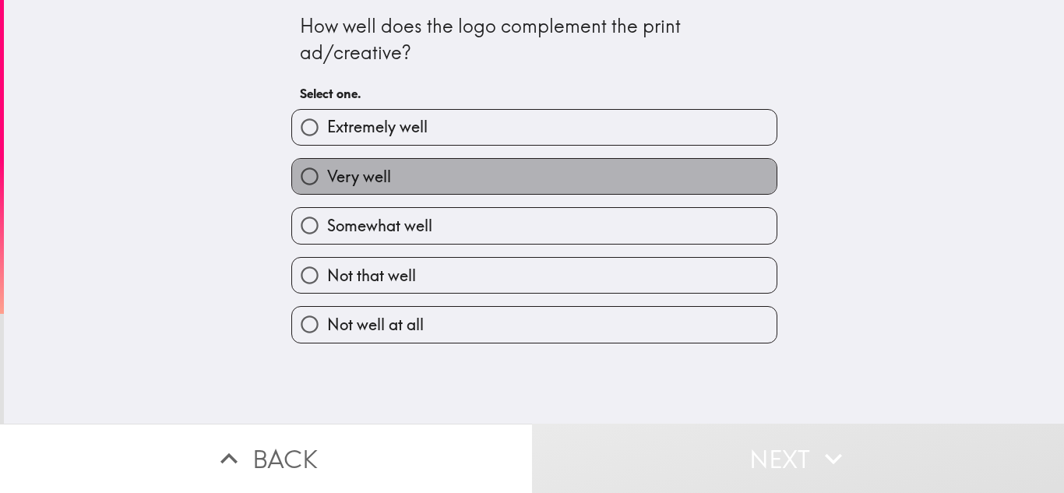
click at [381, 164] on label "Very well" at bounding box center [534, 176] width 484 height 35
click at [327, 164] on input "Very well" at bounding box center [309, 176] width 35 height 35
radio input "true"
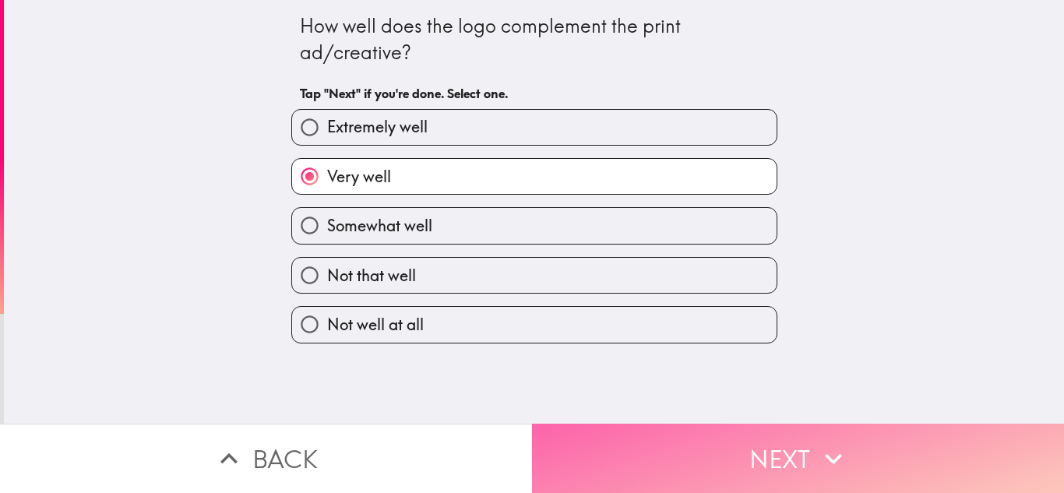
click at [709, 431] on button "Next" at bounding box center [798, 458] width 532 height 69
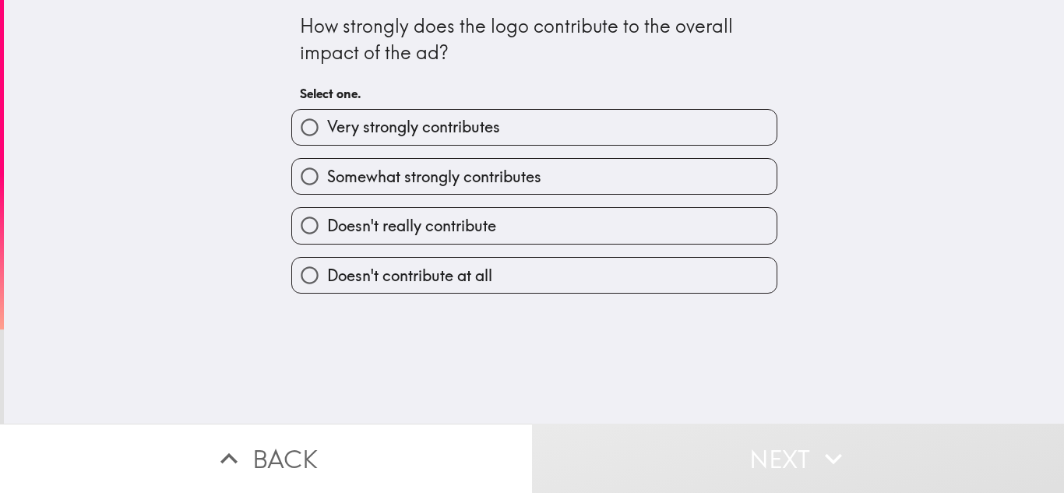
click at [589, 191] on label "Somewhat strongly contributes" at bounding box center [534, 176] width 484 height 35
click at [327, 191] on input "Somewhat strongly contributes" at bounding box center [309, 176] width 35 height 35
radio input "true"
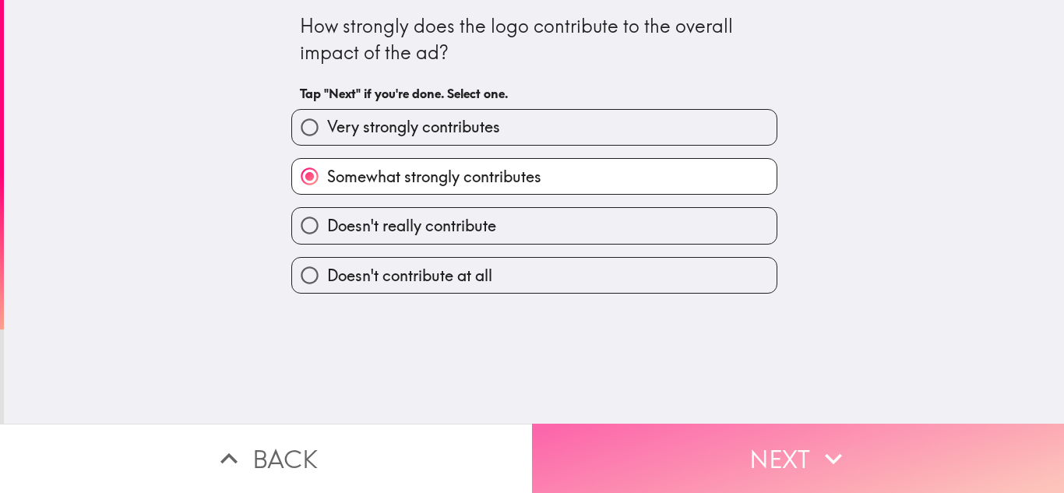
click at [712, 430] on button "Next" at bounding box center [798, 458] width 532 height 69
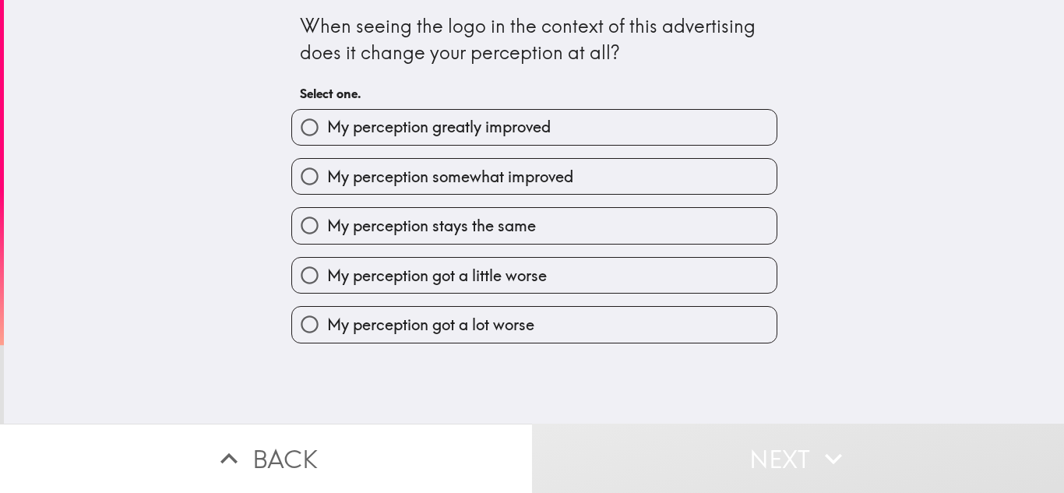
click at [476, 140] on label "My perception greatly improved" at bounding box center [534, 127] width 484 height 35
click at [327, 140] on input "My perception greatly improved" at bounding box center [309, 127] width 35 height 35
radio input "true"
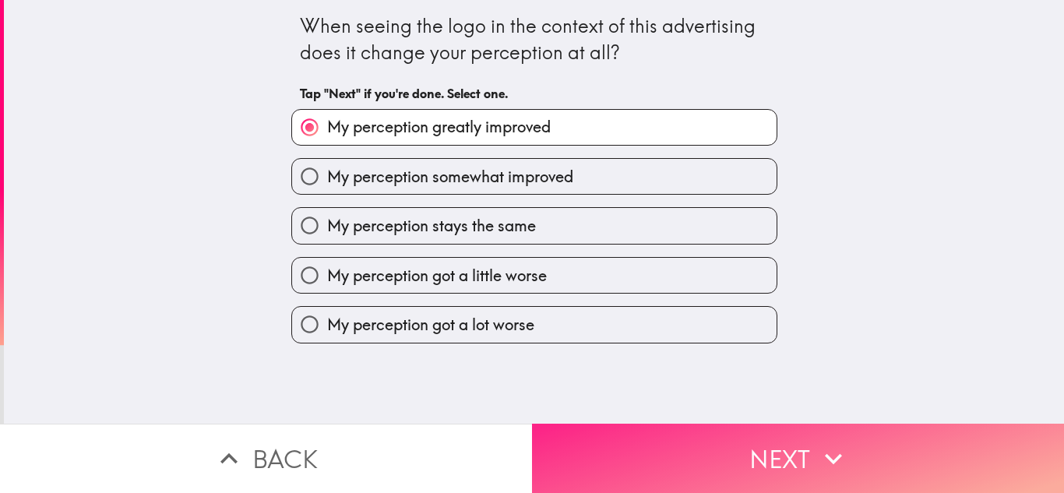
click at [691, 428] on button "Next" at bounding box center [798, 458] width 532 height 69
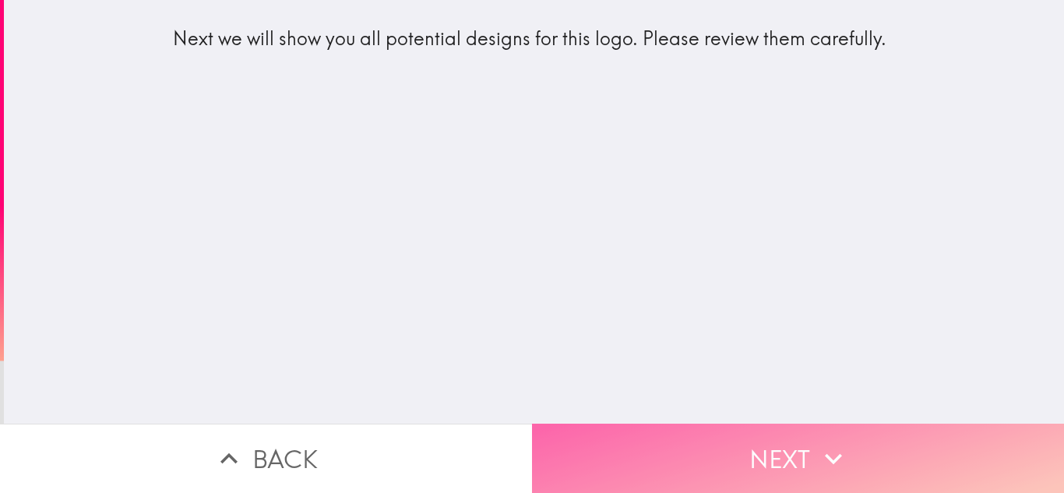
click at [690, 433] on button "Next" at bounding box center [798, 458] width 532 height 69
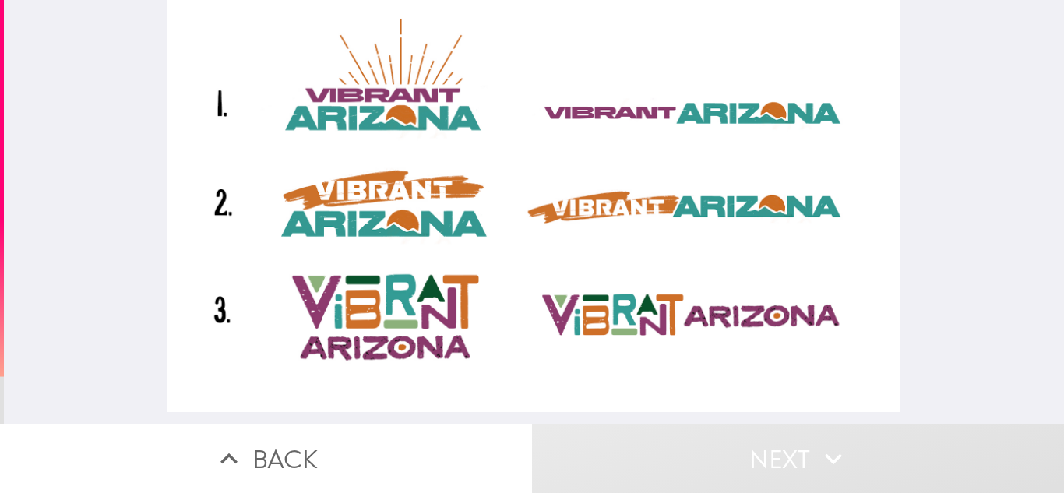
click at [601, 210] on div at bounding box center [533, 206] width 732 height 412
click at [484, 192] on div at bounding box center [533, 206] width 732 height 412
click at [451, 121] on div at bounding box center [533, 206] width 732 height 412
drag, startPoint x: 435, startPoint y: 266, endPoint x: 424, endPoint y: 346, distance: 81.7
click at [435, 266] on div at bounding box center [533, 206] width 732 height 412
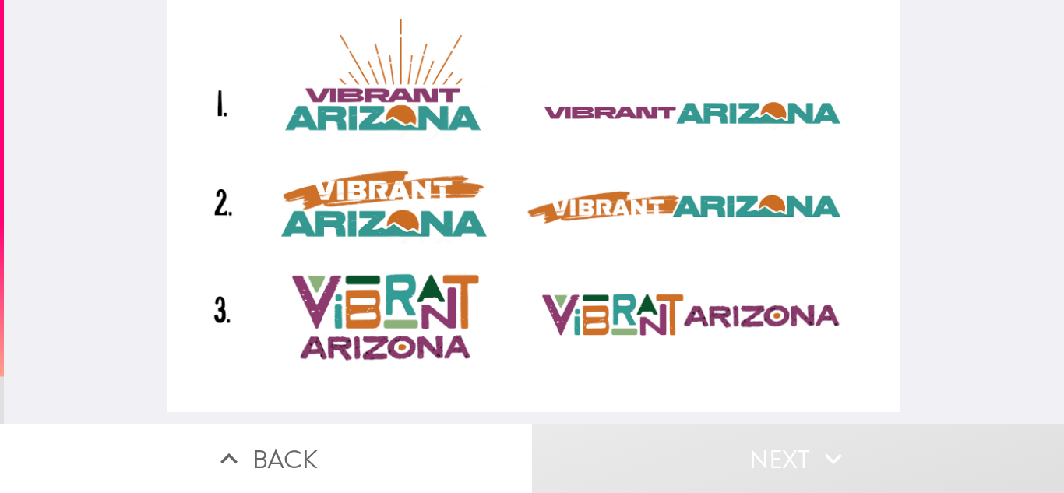
click at [424, 348] on div at bounding box center [533, 206] width 732 height 412
drag, startPoint x: 419, startPoint y: 326, endPoint x: 452, endPoint y: 183, distance: 147.1
click at [452, 183] on div at bounding box center [533, 206] width 732 height 412
click at [608, 160] on div at bounding box center [533, 206] width 732 height 412
click at [628, 111] on div at bounding box center [533, 206] width 732 height 412
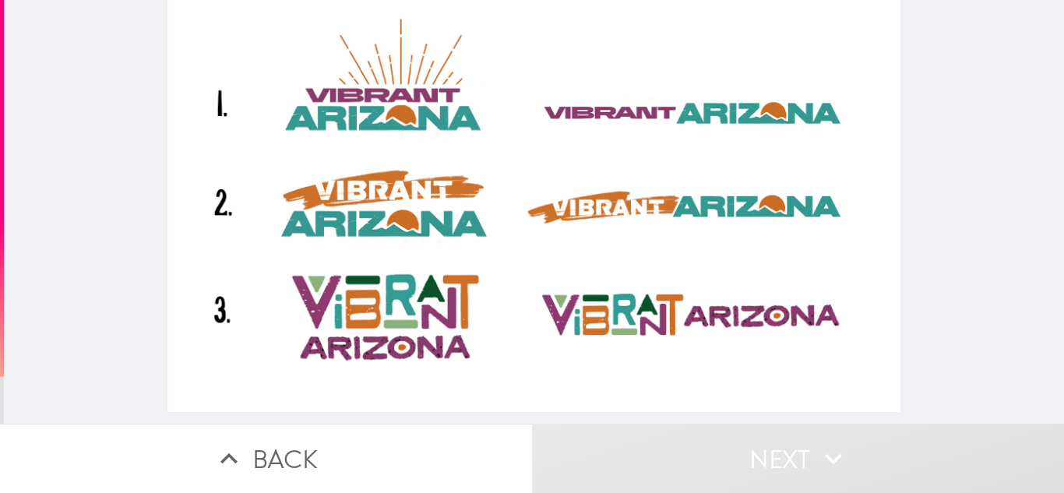
click at [599, 185] on div at bounding box center [533, 206] width 732 height 412
drag, startPoint x: 561, startPoint y: 207, endPoint x: 340, endPoint y: 195, distance: 221.4
click at [343, 195] on div at bounding box center [533, 206] width 732 height 412
drag, startPoint x: 343, startPoint y: 200, endPoint x: 632, endPoint y: 224, distance: 289.9
click at [632, 224] on div at bounding box center [533, 206] width 732 height 412
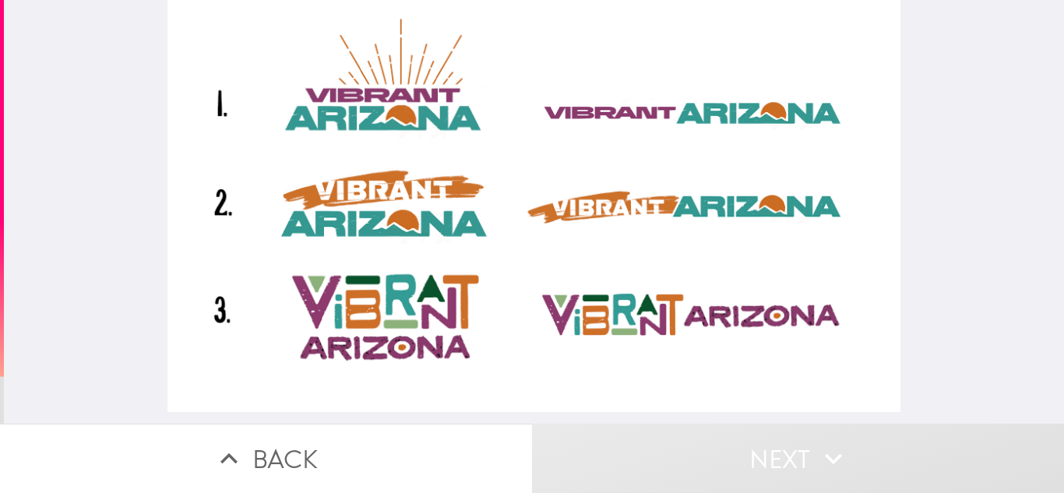
click at [656, 310] on div at bounding box center [533, 206] width 732 height 412
click at [656, 311] on div at bounding box center [533, 206] width 732 height 412
click at [655, 311] on div at bounding box center [533, 206] width 732 height 412
click at [502, 291] on div at bounding box center [533, 206] width 732 height 412
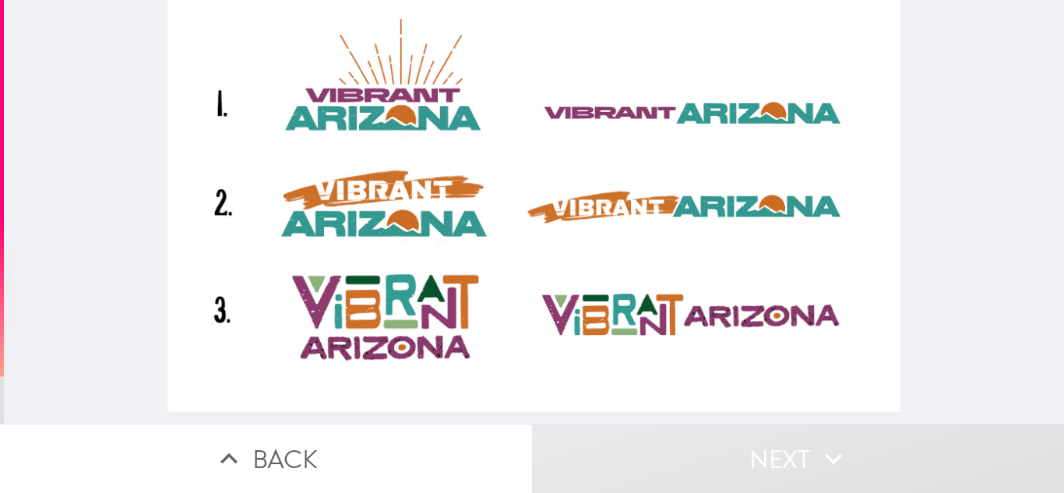
click at [463, 277] on div at bounding box center [533, 206] width 732 height 412
click at [463, 276] on div at bounding box center [533, 206] width 732 height 412
click at [463, 277] on div at bounding box center [533, 206] width 732 height 412
click at [465, 277] on div at bounding box center [533, 206] width 732 height 412
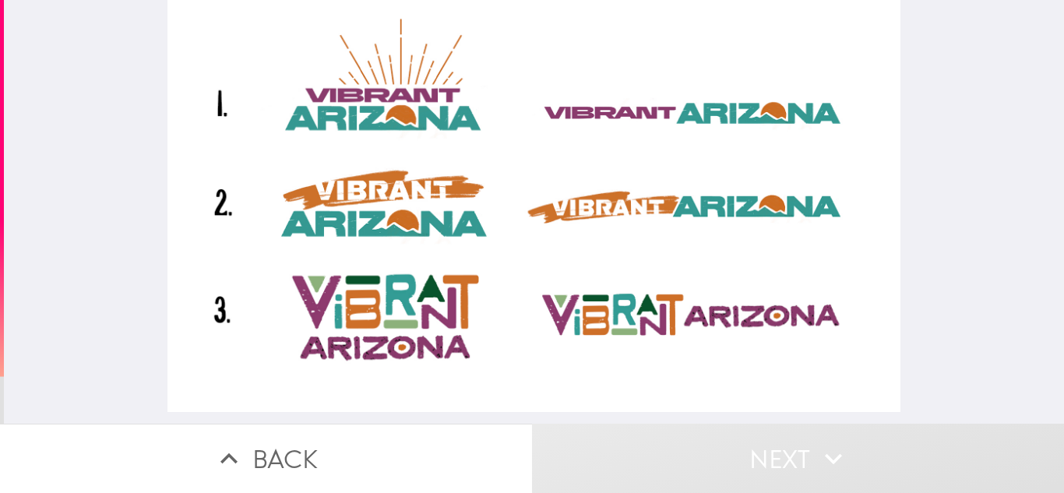
click at [465, 277] on div at bounding box center [533, 206] width 732 height 412
click at [466, 277] on div at bounding box center [533, 206] width 732 height 412
click at [466, 275] on div at bounding box center [533, 206] width 732 height 412
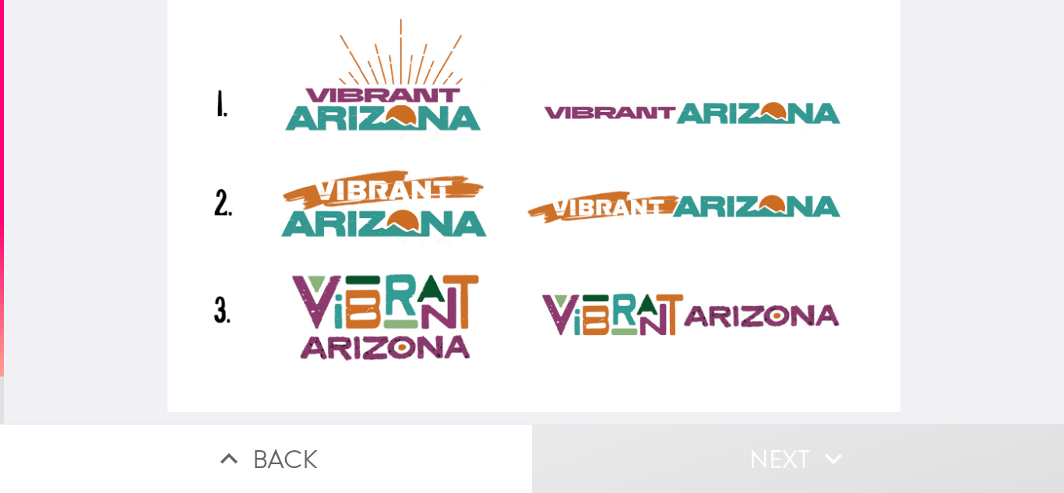
click at [420, 220] on div at bounding box center [533, 206] width 732 height 412
click at [403, 184] on div at bounding box center [533, 206] width 732 height 412
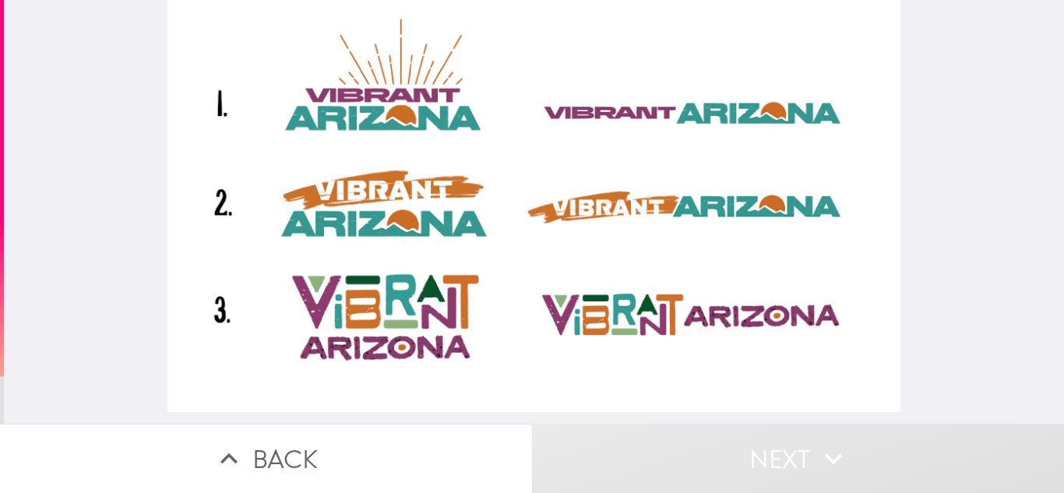
click at [404, 184] on div at bounding box center [533, 206] width 732 height 412
click at [406, 185] on div at bounding box center [533, 206] width 732 height 412
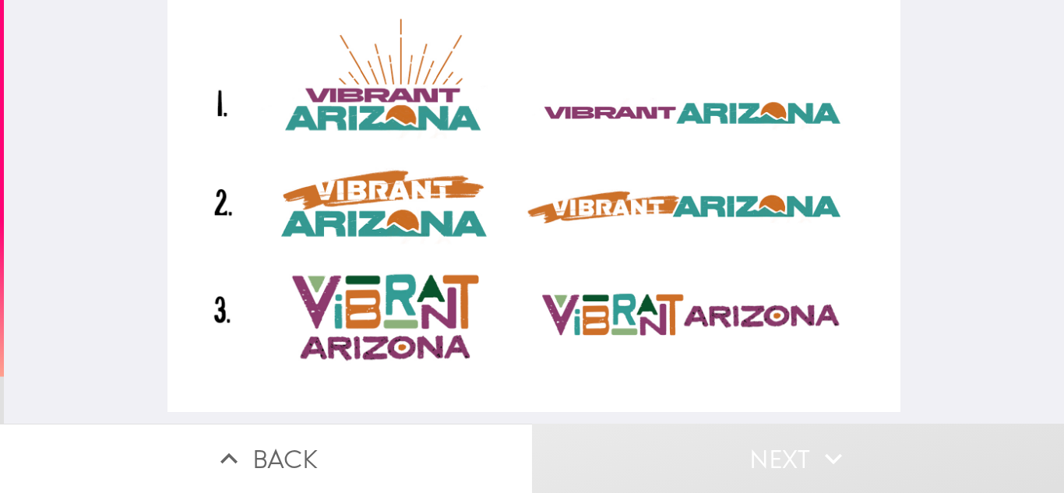
click at [406, 185] on div at bounding box center [533, 206] width 732 height 412
click at [407, 185] on div at bounding box center [533, 206] width 732 height 412
click at [408, 186] on div at bounding box center [533, 206] width 732 height 412
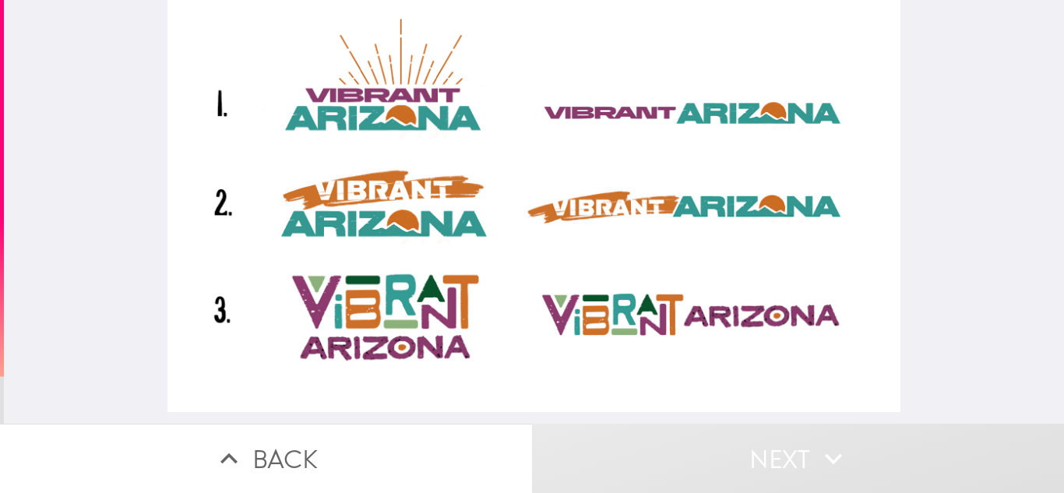
click at [408, 186] on div at bounding box center [533, 206] width 732 height 412
click at [410, 189] on div at bounding box center [533, 206] width 732 height 412
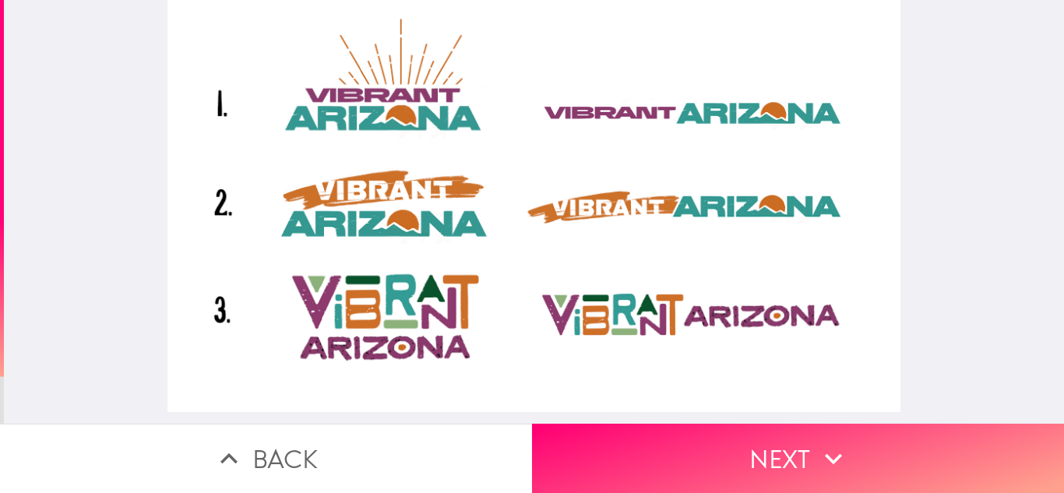
click at [410, 190] on div at bounding box center [533, 206] width 732 height 412
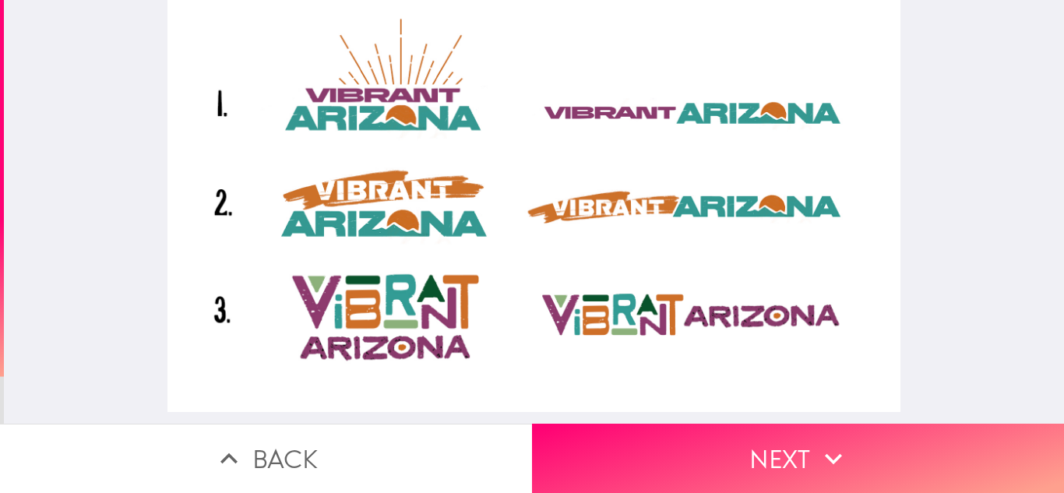
click at [410, 190] on div at bounding box center [533, 206] width 732 height 412
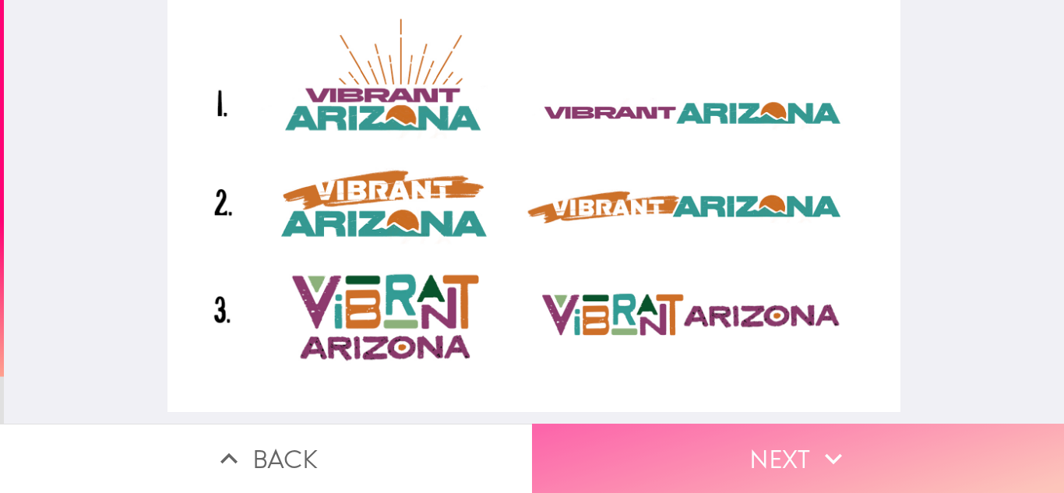
click at [584, 452] on button "Next" at bounding box center [798, 458] width 532 height 69
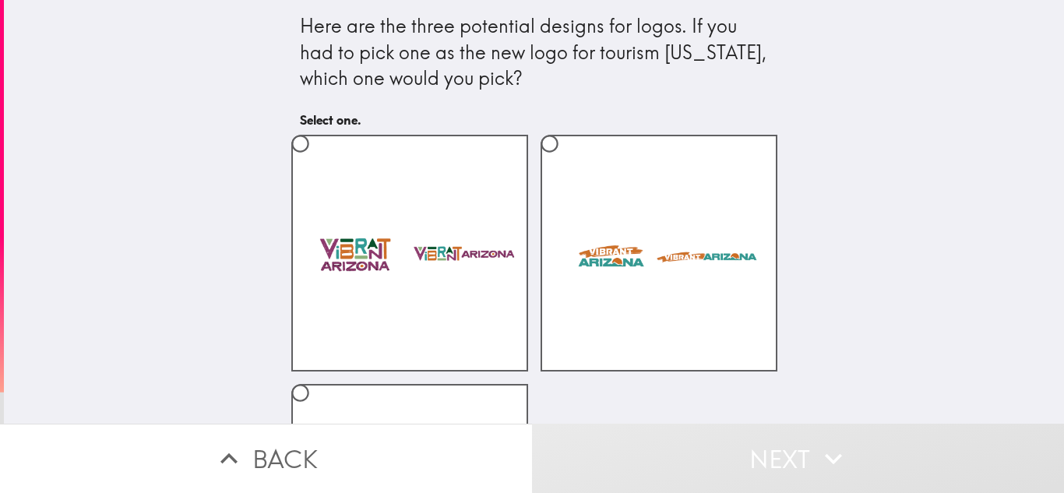
click at [528, 134] on div at bounding box center [652, 246] width 249 height 249
click at [529, 141] on div at bounding box center [652, 246] width 249 height 249
click at [536, 145] on input "radio" at bounding box center [549, 143] width 35 height 35
radio input "true"
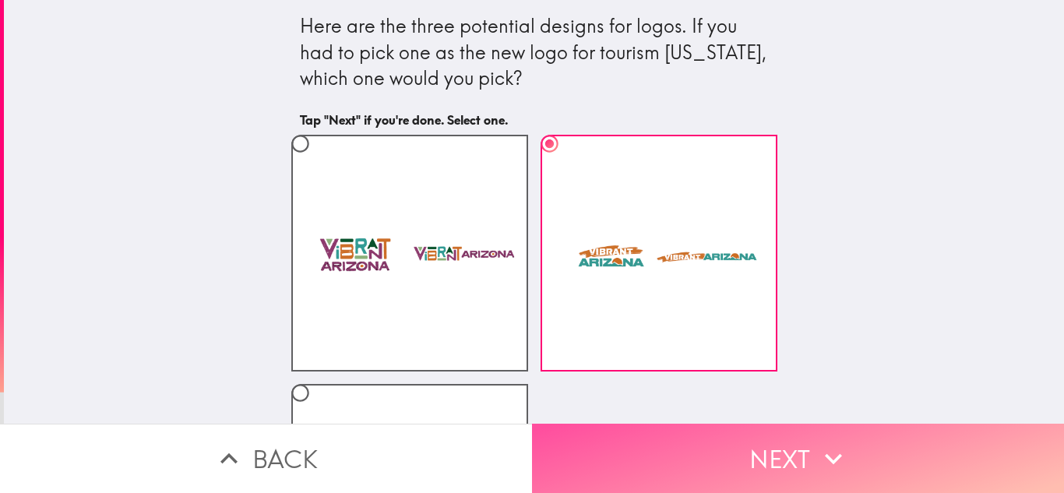
click at [761, 453] on button "Next" at bounding box center [798, 458] width 532 height 69
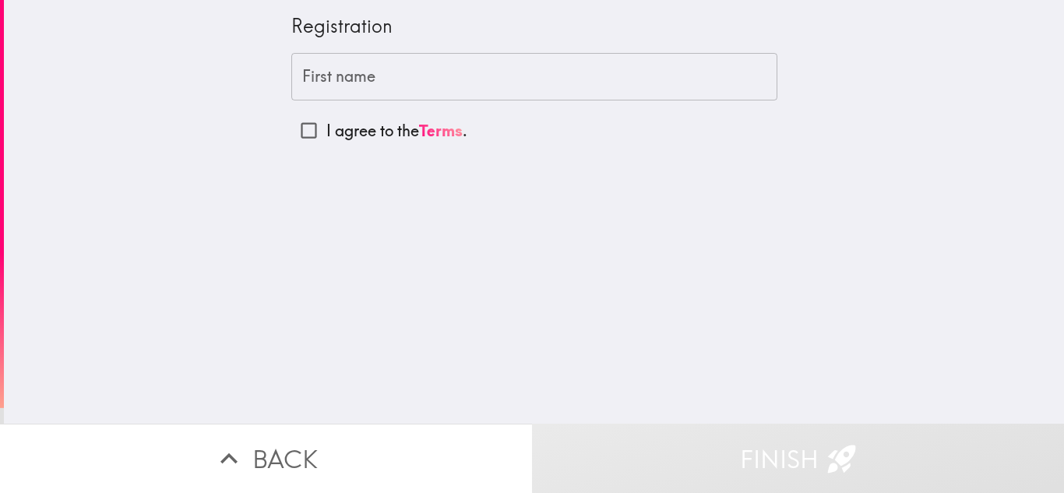
click at [321, 55] on div "First name First name" at bounding box center [534, 77] width 486 height 48
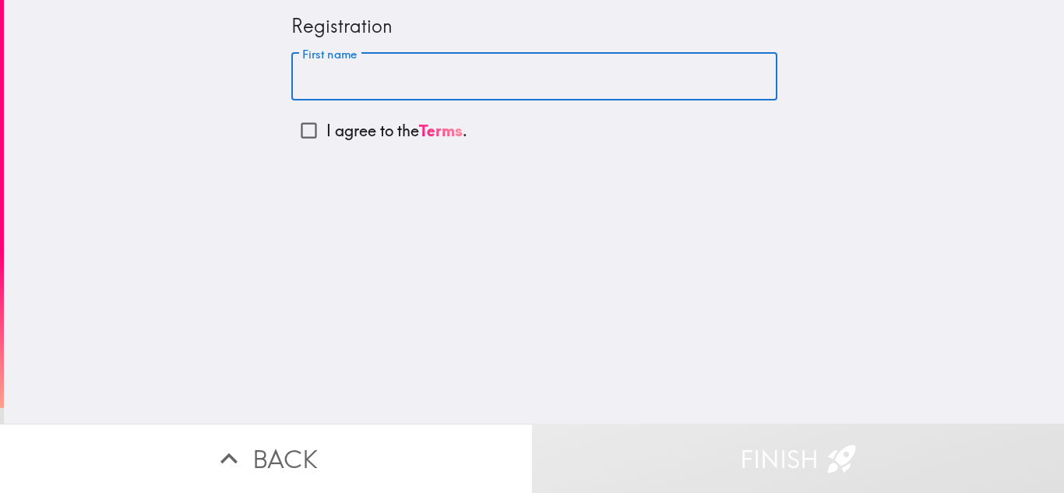
click at [330, 75] on input "First name" at bounding box center [534, 77] width 486 height 48
click at [494, 284] on div "Registration First name [PERSON_NAME] First name I agree to the Terms ." at bounding box center [534, 212] width 1060 height 424
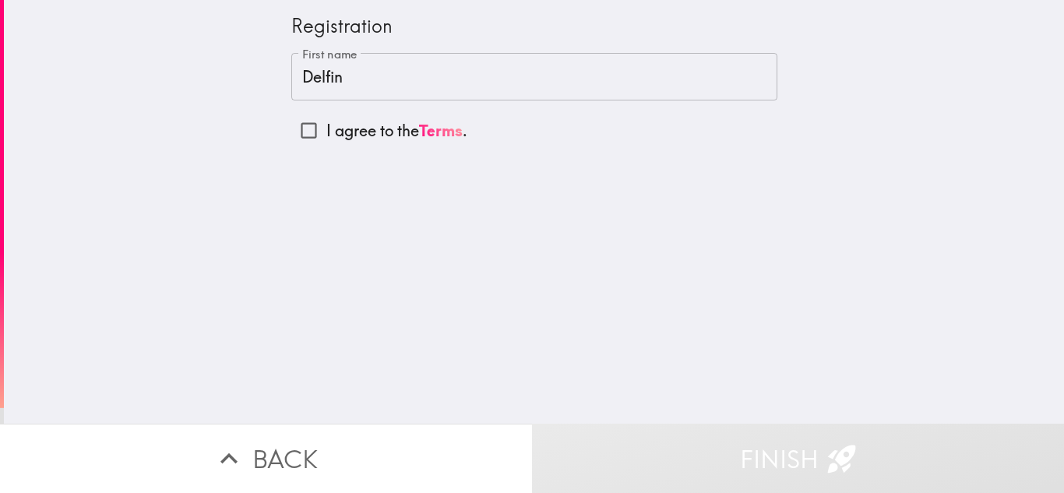
click at [495, 284] on div "Registration First name [PERSON_NAME] First name I agree to the Terms ." at bounding box center [534, 212] width 1060 height 424
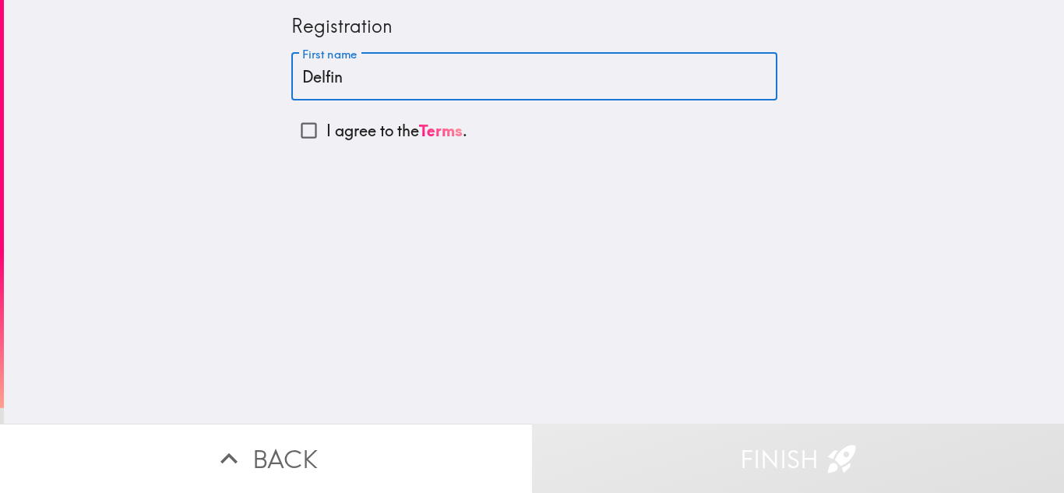
click at [335, 76] on input "Delfin" at bounding box center [534, 77] width 486 height 48
type input "[PERSON_NAME]"
click at [304, 138] on input "I agree to the Terms ." at bounding box center [308, 130] width 35 height 35
checkbox input "true"
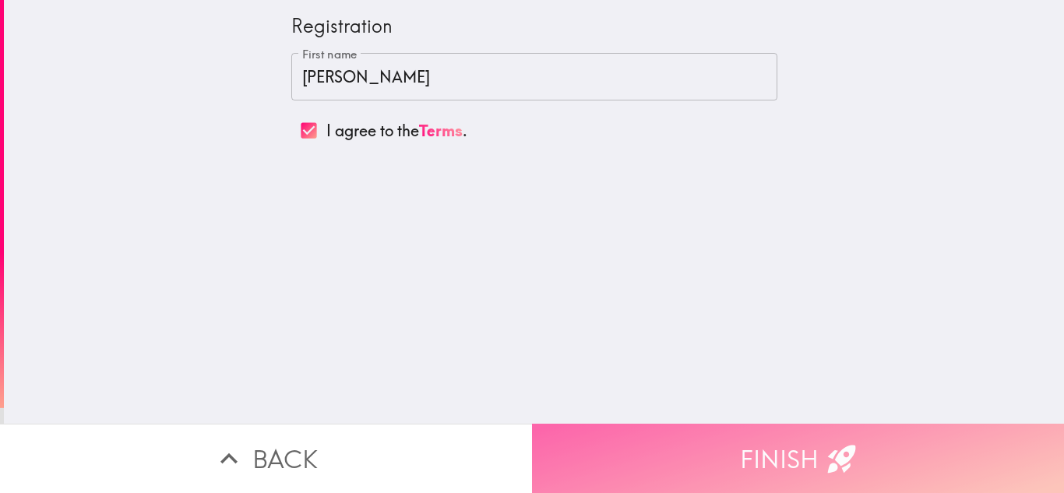
click at [674, 437] on button "Finish" at bounding box center [798, 458] width 532 height 69
